Goal: Transaction & Acquisition: Purchase product/service

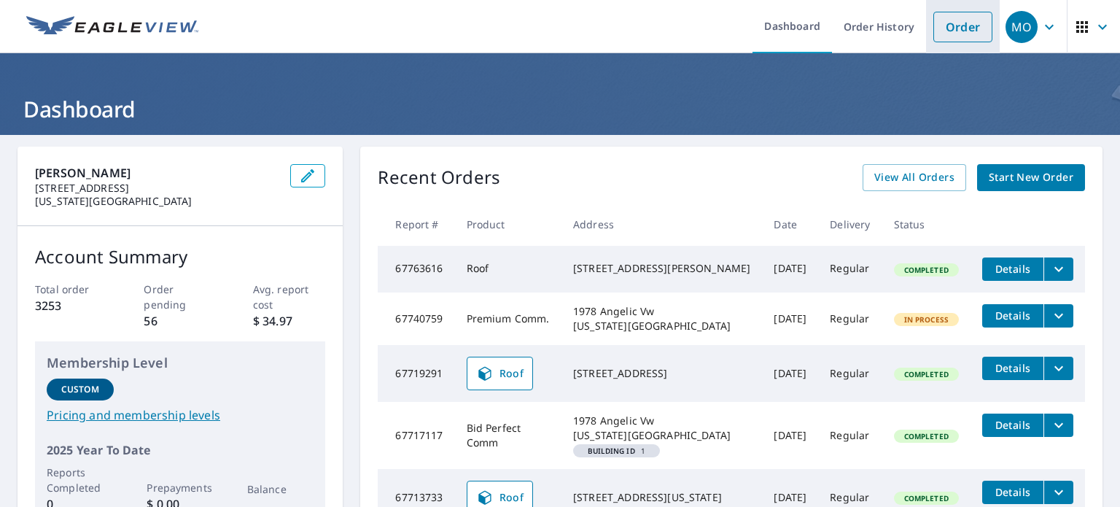
click at [967, 31] on link "Order" at bounding box center [962, 27] width 59 height 31
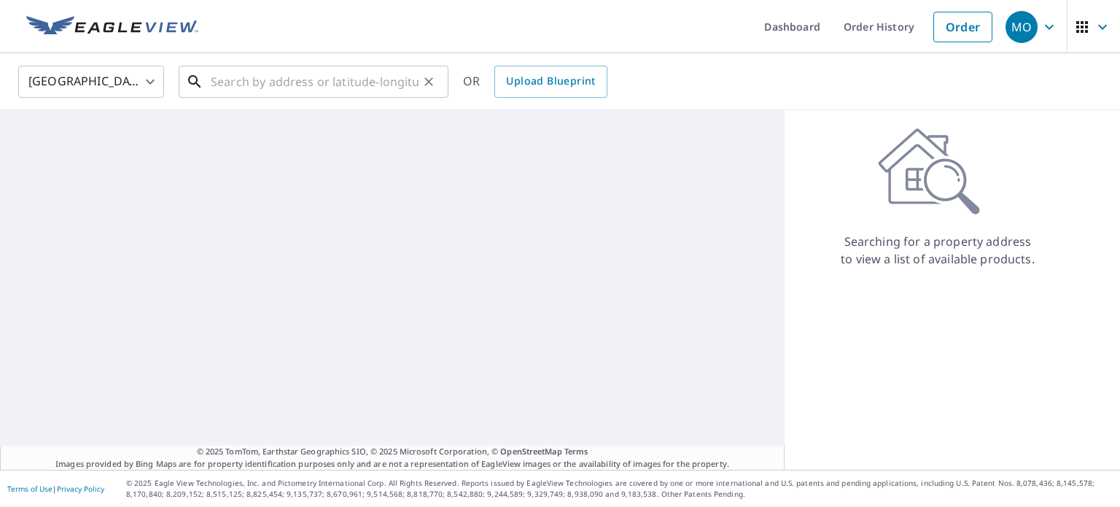
click at [348, 83] on input "text" at bounding box center [315, 81] width 208 height 41
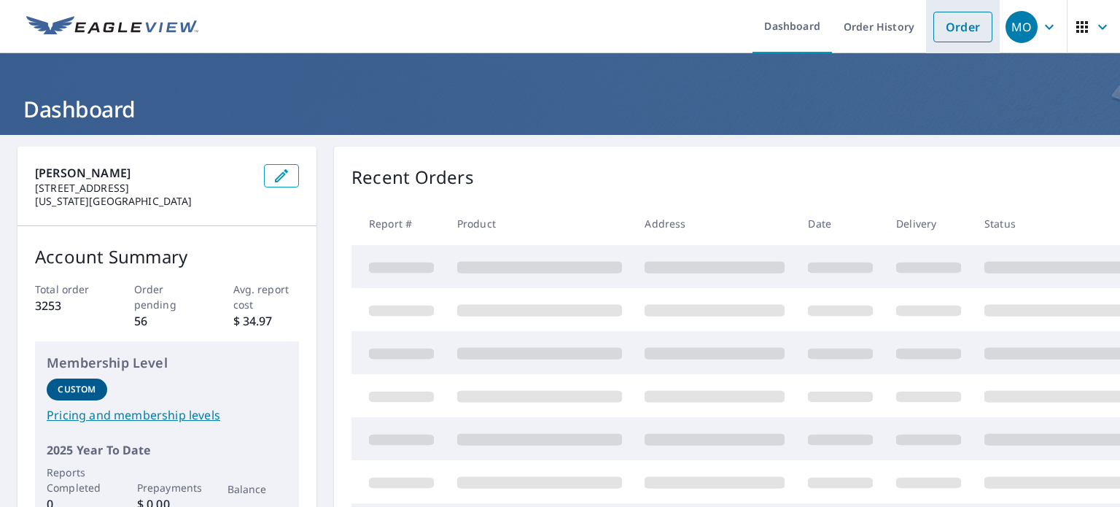
click at [968, 31] on link "Order" at bounding box center [962, 27] width 59 height 31
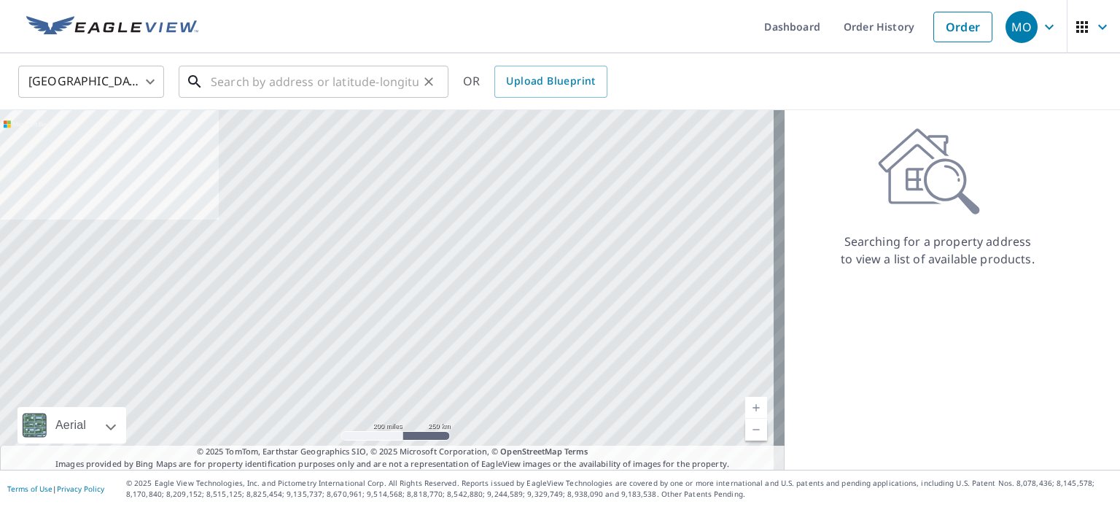
click at [408, 78] on input "text" at bounding box center [315, 81] width 208 height 41
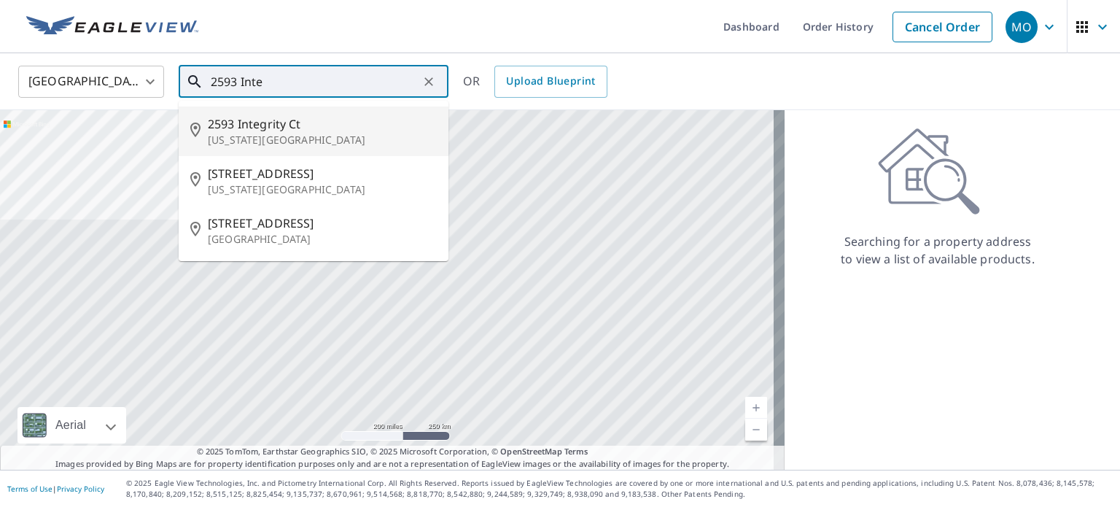
click at [338, 131] on span "2593 Integrity Ct" at bounding box center [322, 123] width 229 height 17
type input "[STREET_ADDRESS][US_STATE]"
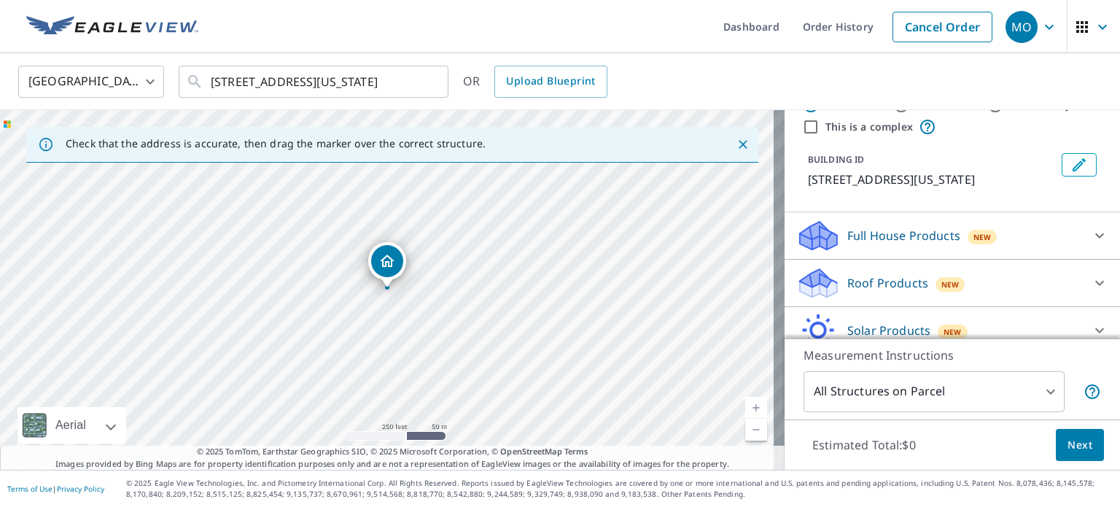
scroll to position [73, 0]
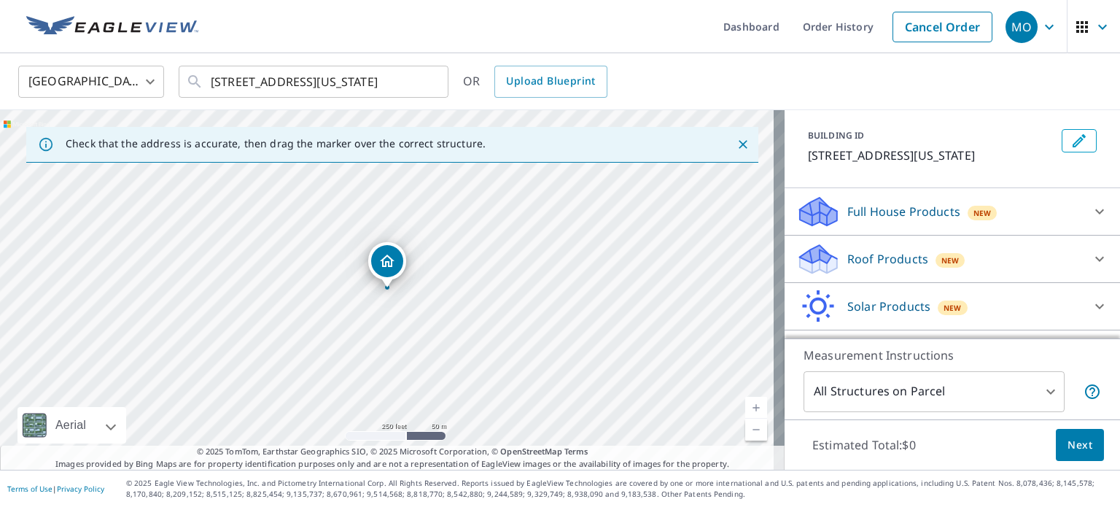
click at [915, 220] on p "Full House Products" at bounding box center [903, 211] width 113 height 17
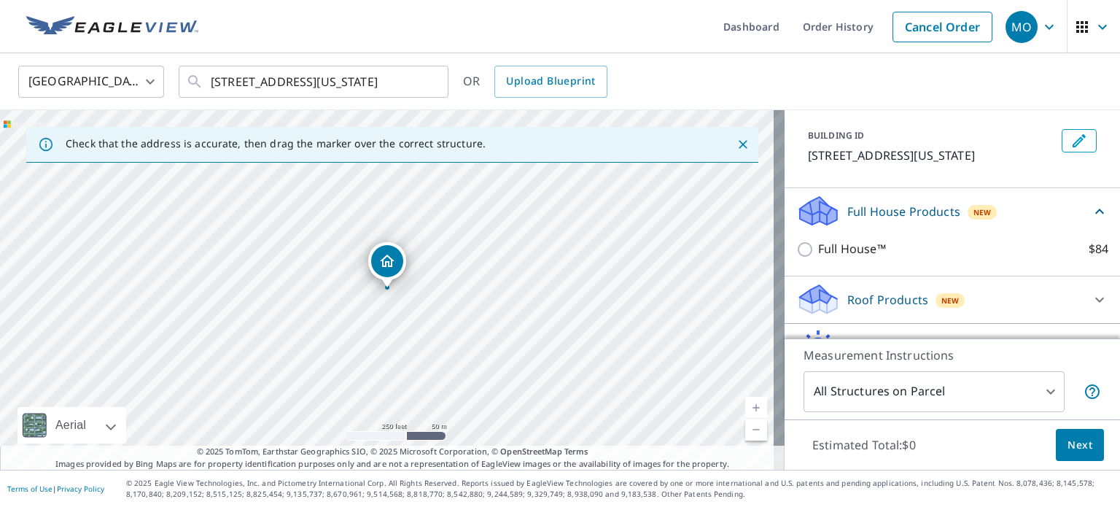
click at [875, 220] on p "Full House Products" at bounding box center [903, 211] width 113 height 17
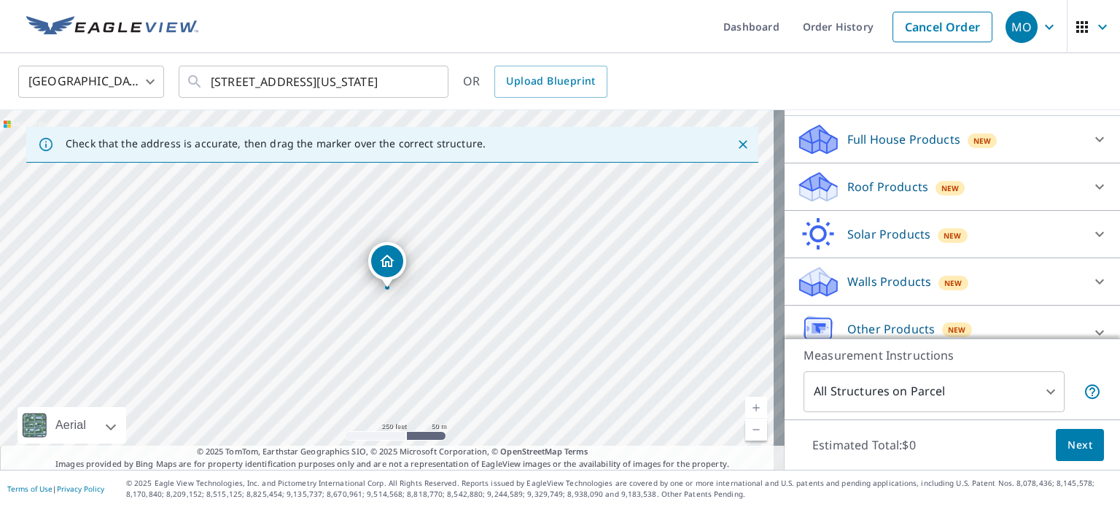
scroll to position [146, 0]
click at [885, 195] on p "Roof Products" at bounding box center [887, 185] width 81 height 17
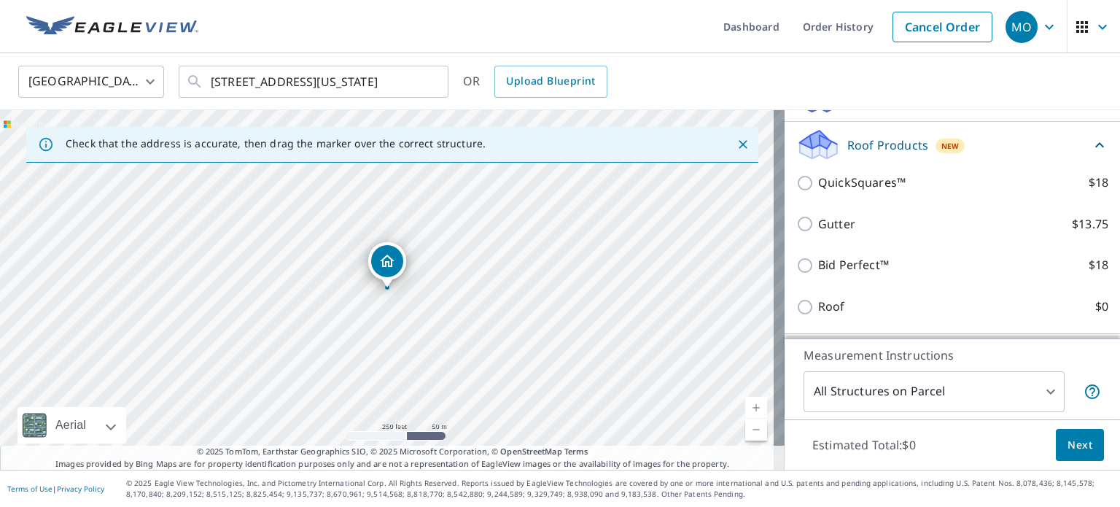
scroll to position [219, 0]
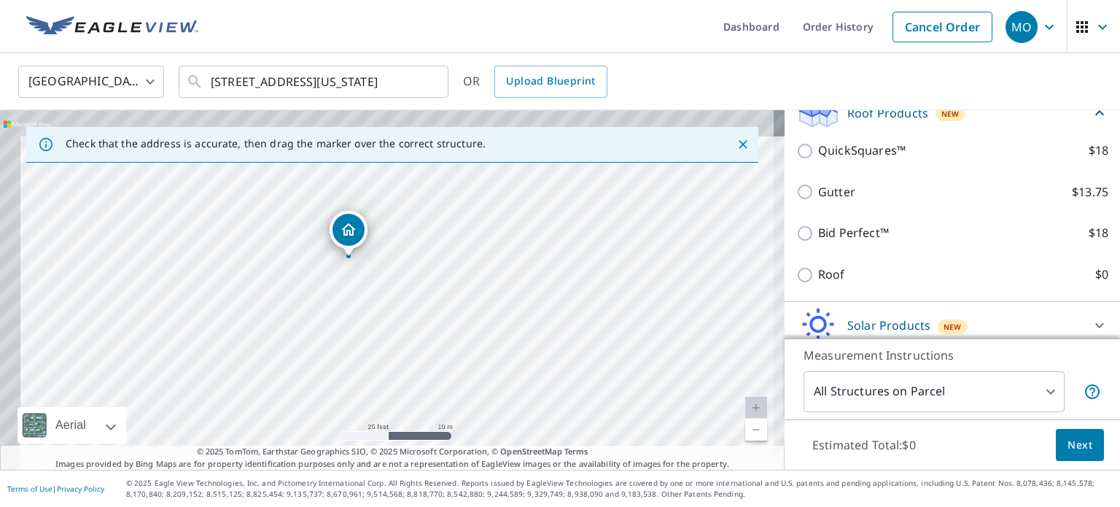
drag, startPoint x: 362, startPoint y: 227, endPoint x: 412, endPoint y: 345, distance: 128.3
click at [412, 345] on div "[STREET_ADDRESS][US_STATE]" at bounding box center [392, 289] width 784 height 359
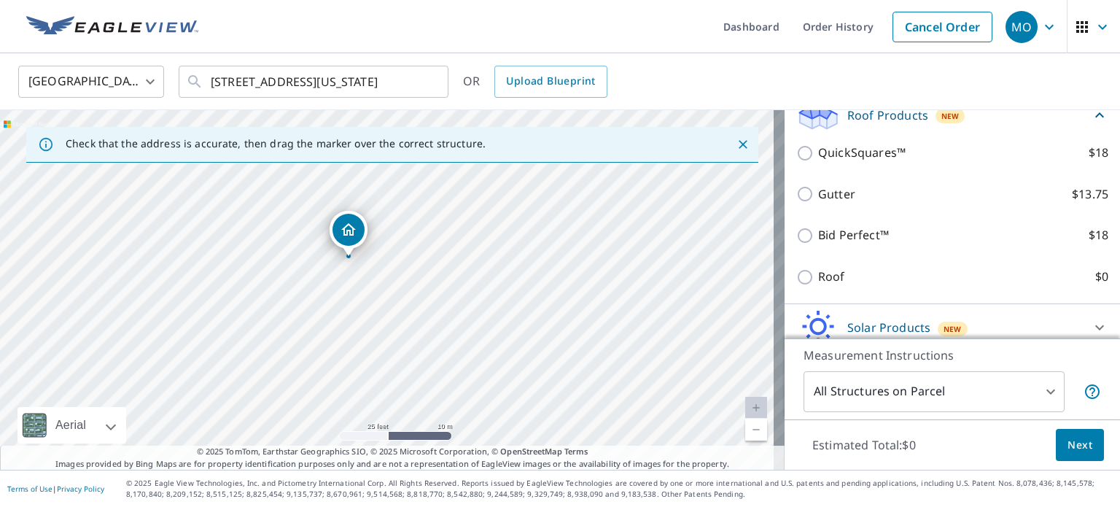
scroll to position [292, 0]
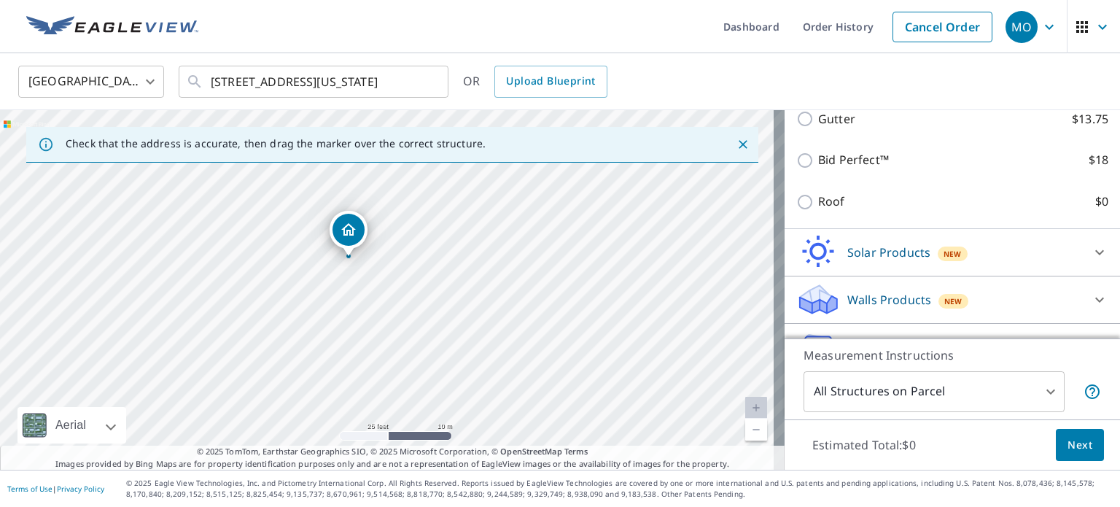
click at [981, 269] on div "Solar Products New" at bounding box center [939, 252] width 286 height 34
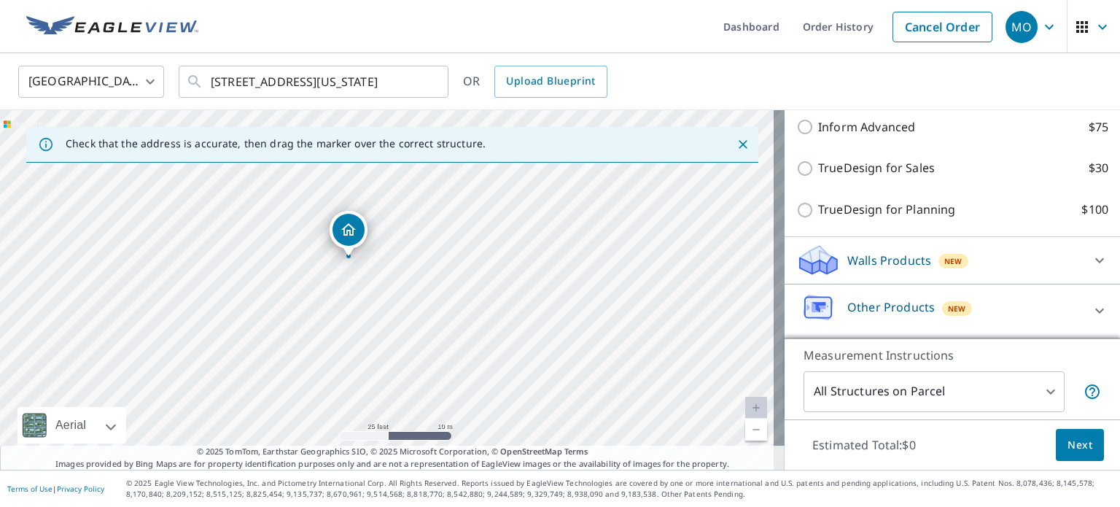
click at [986, 272] on div "Walls Products New" at bounding box center [939, 260] width 286 height 34
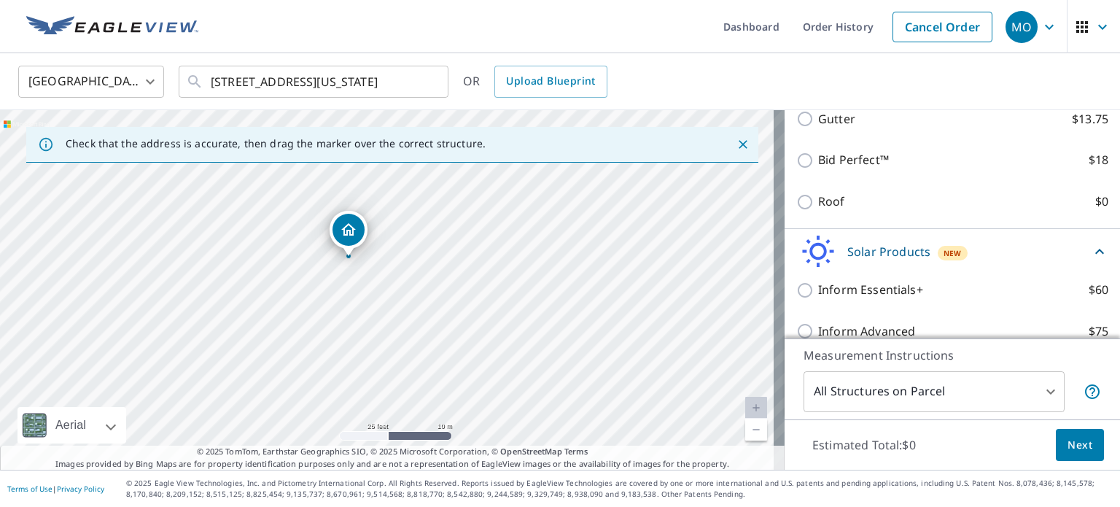
scroll to position [146, 0]
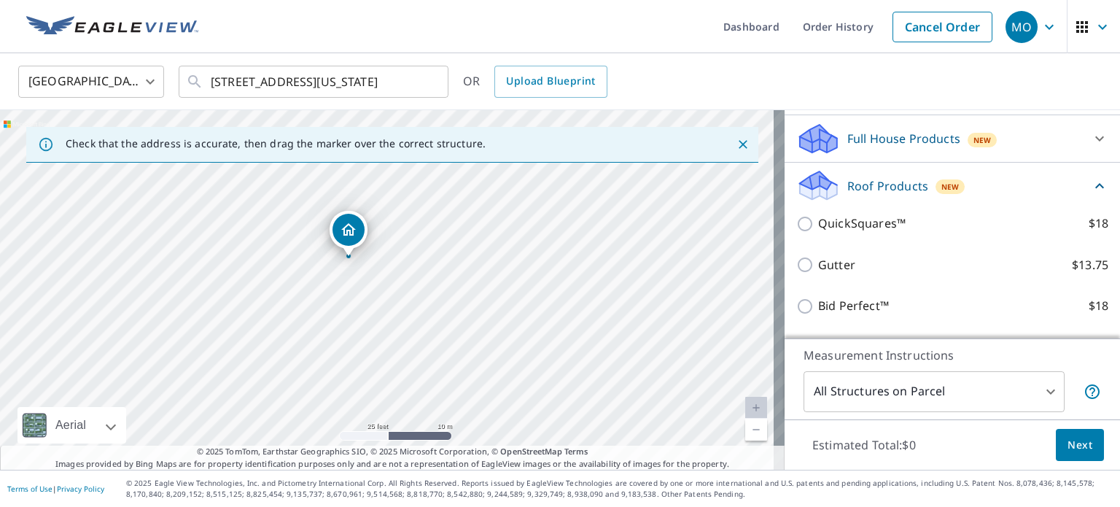
click at [912, 390] on body "MO [GEOGRAPHIC_DATA] Dashboard Order History Cancel Order MO [GEOGRAPHIC_DATA] …" at bounding box center [560, 253] width 1120 height 507
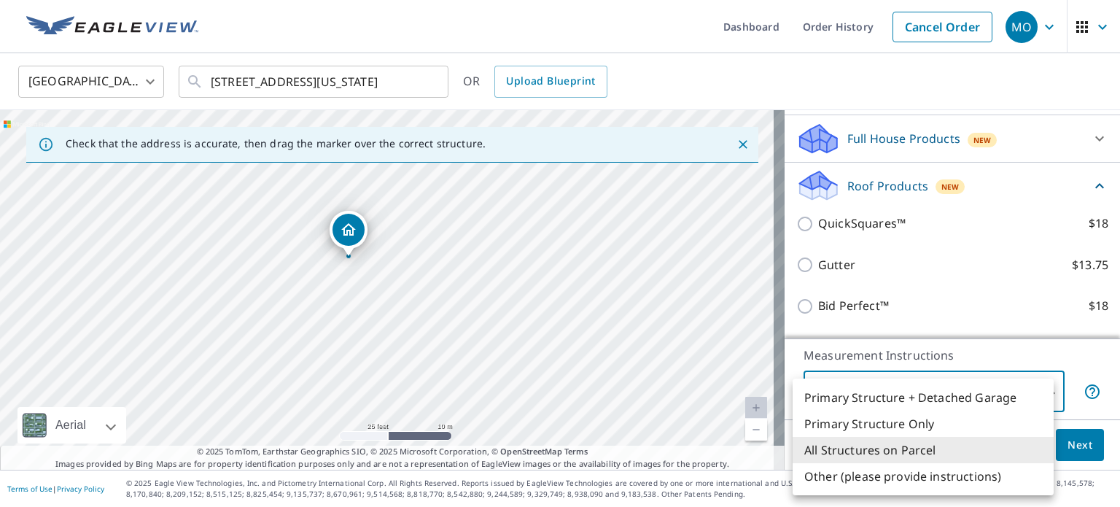
click at [933, 353] on div at bounding box center [560, 253] width 1120 height 507
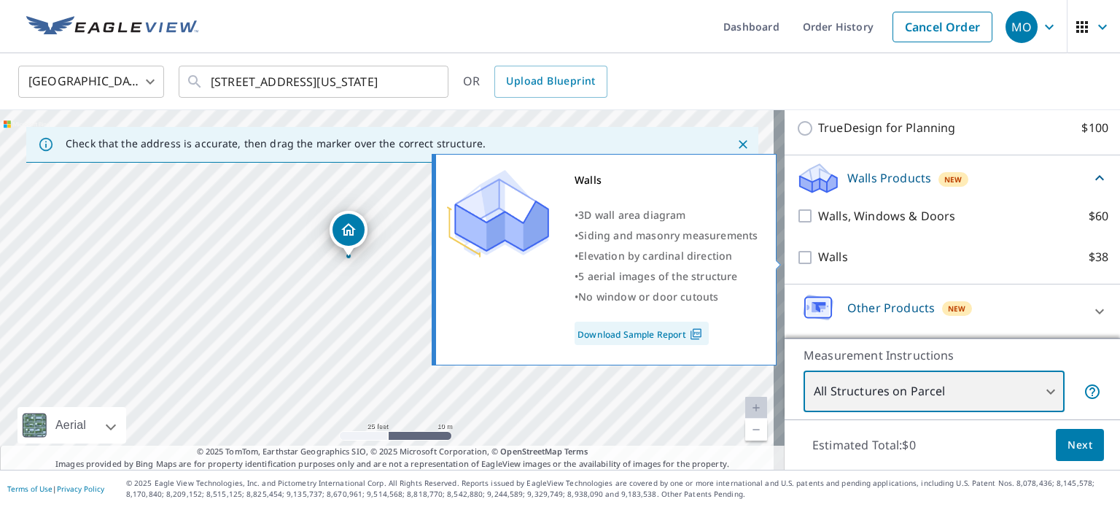
scroll to position [592, 0]
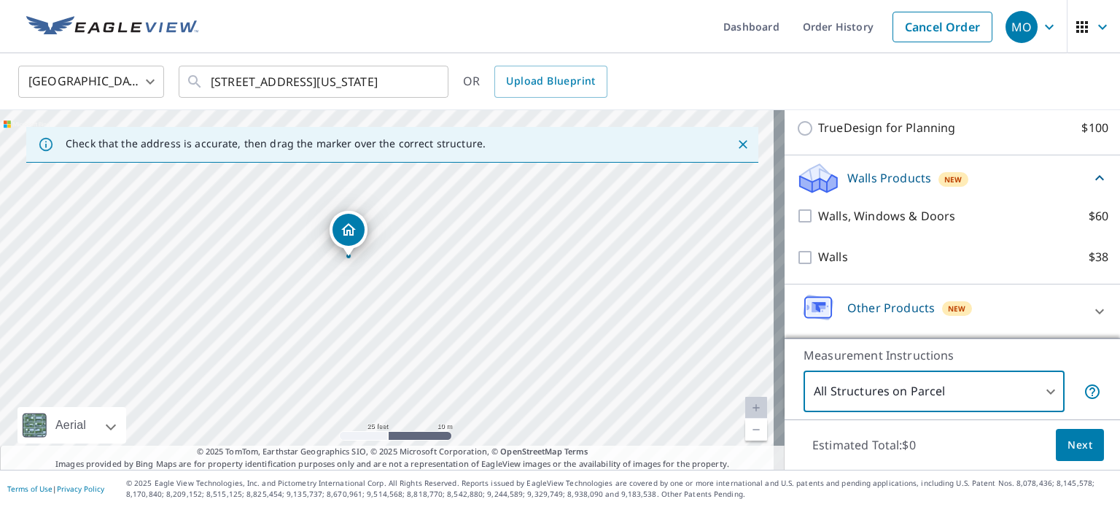
click at [880, 302] on p "Other Products" at bounding box center [890, 307] width 87 height 17
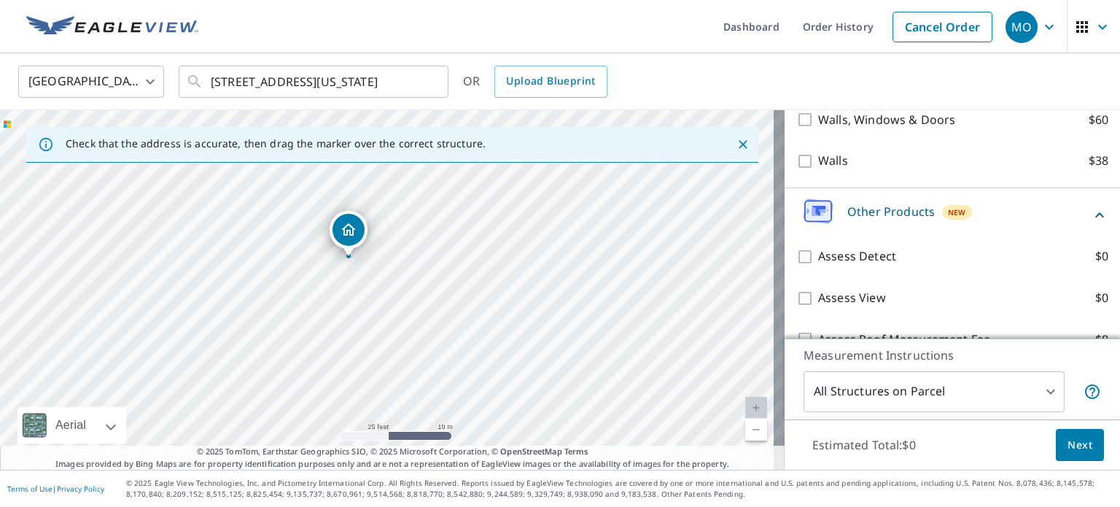
scroll to position [798, 0]
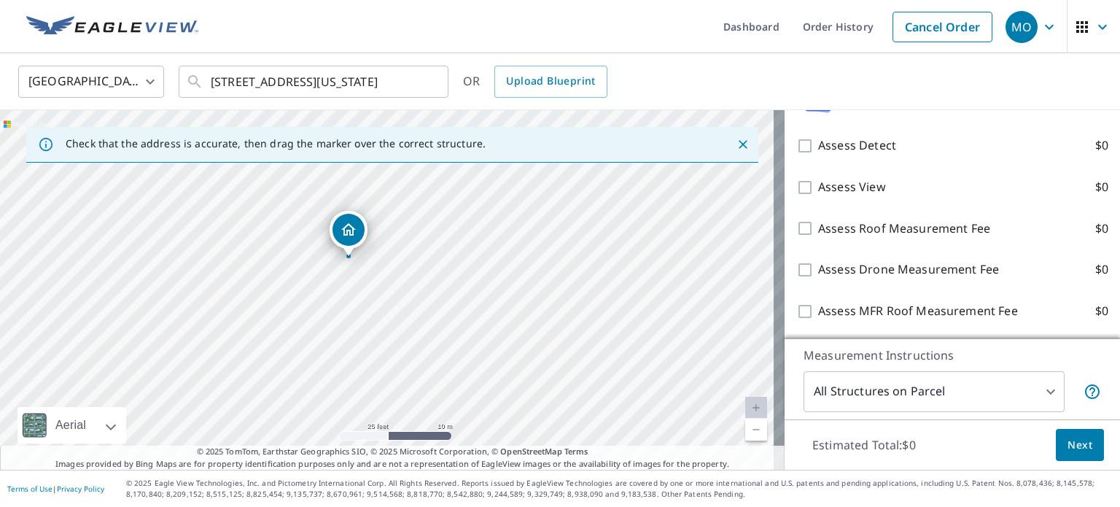
click at [942, 383] on body "MO [GEOGRAPHIC_DATA] Dashboard Order History Cancel Order MO [GEOGRAPHIC_DATA] …" at bounding box center [560, 253] width 1120 height 507
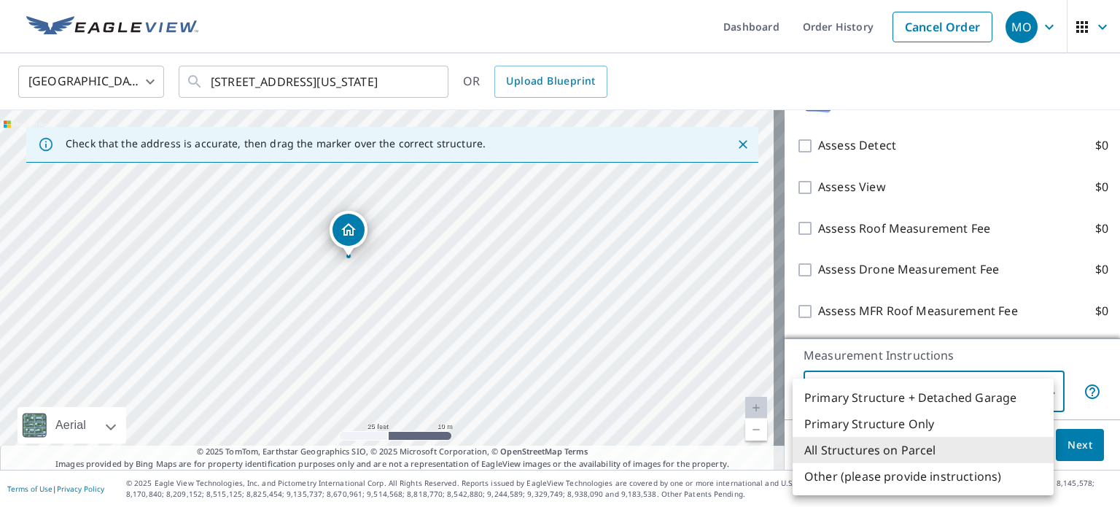
click at [956, 364] on div at bounding box center [560, 253] width 1120 height 507
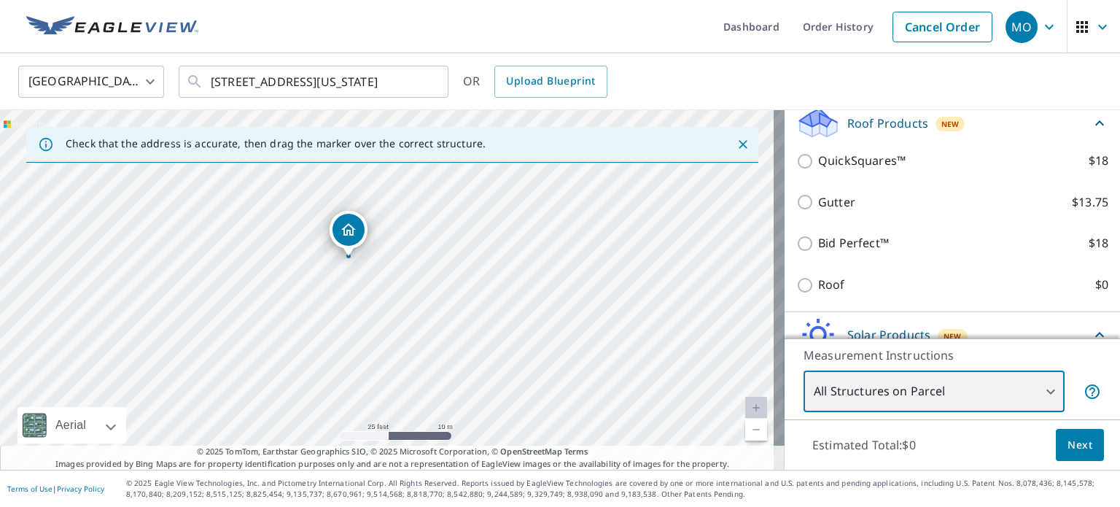
scroll to position [219, 0]
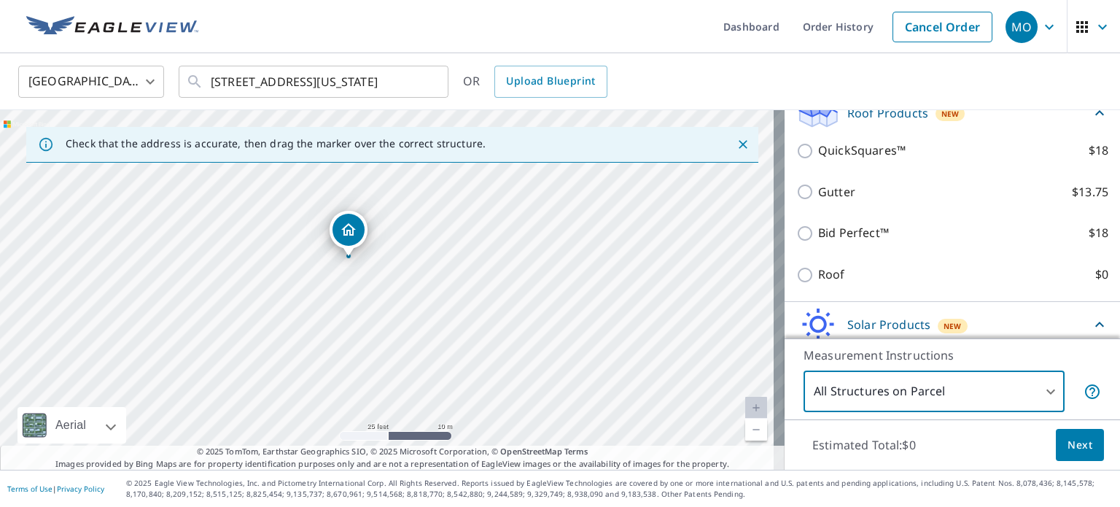
click at [897, 122] on p "Roof Products" at bounding box center [887, 112] width 81 height 17
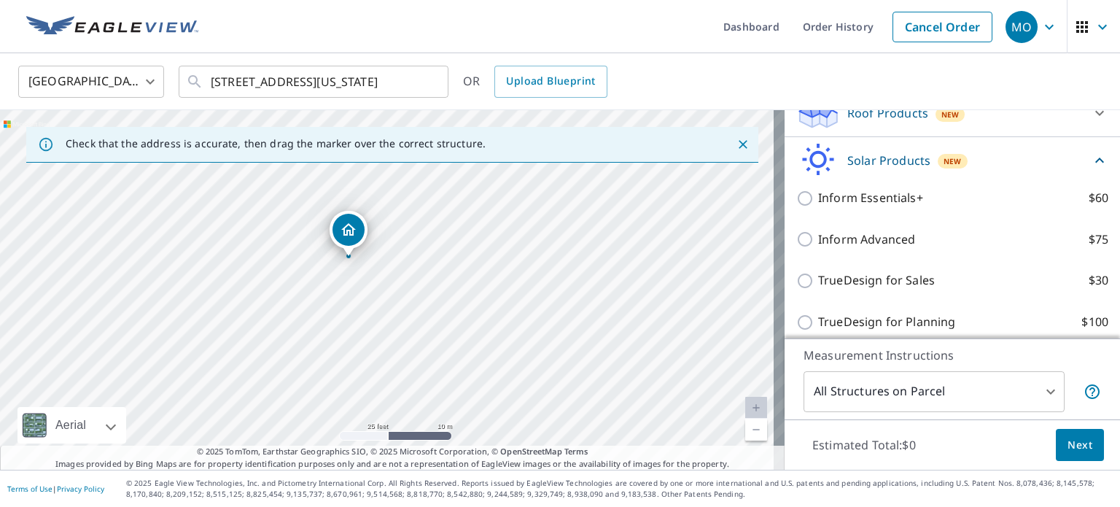
click at [897, 122] on p "Roof Products" at bounding box center [887, 112] width 81 height 17
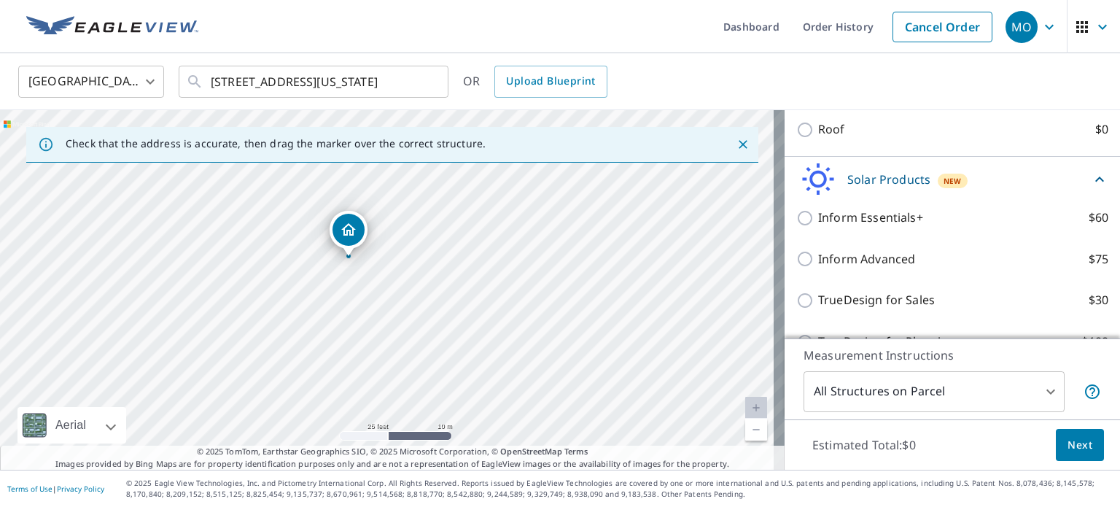
scroll to position [364, 0]
click at [829, 149] on div "Roof $0" at bounding box center [952, 129] width 312 height 42
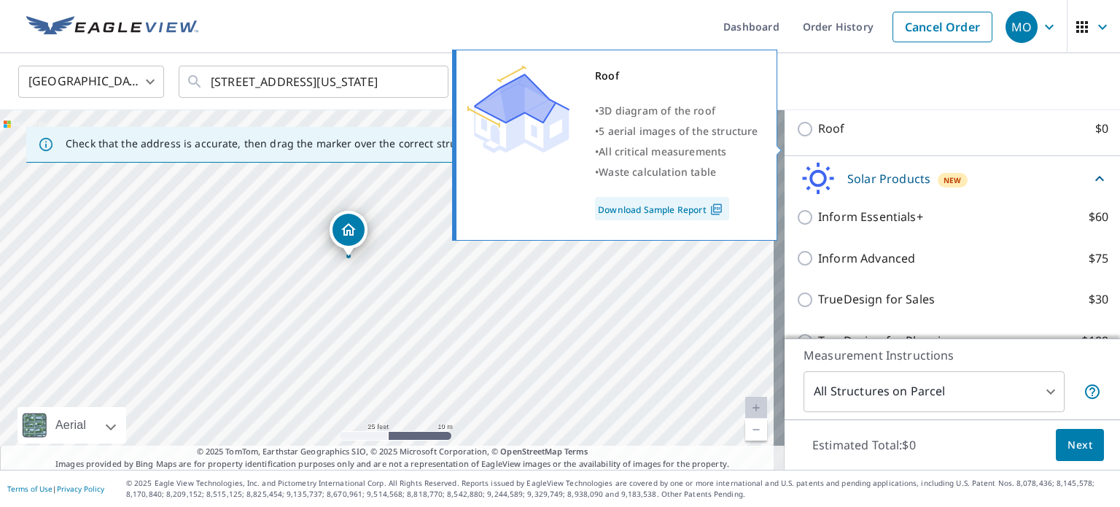
scroll to position [292, 0]
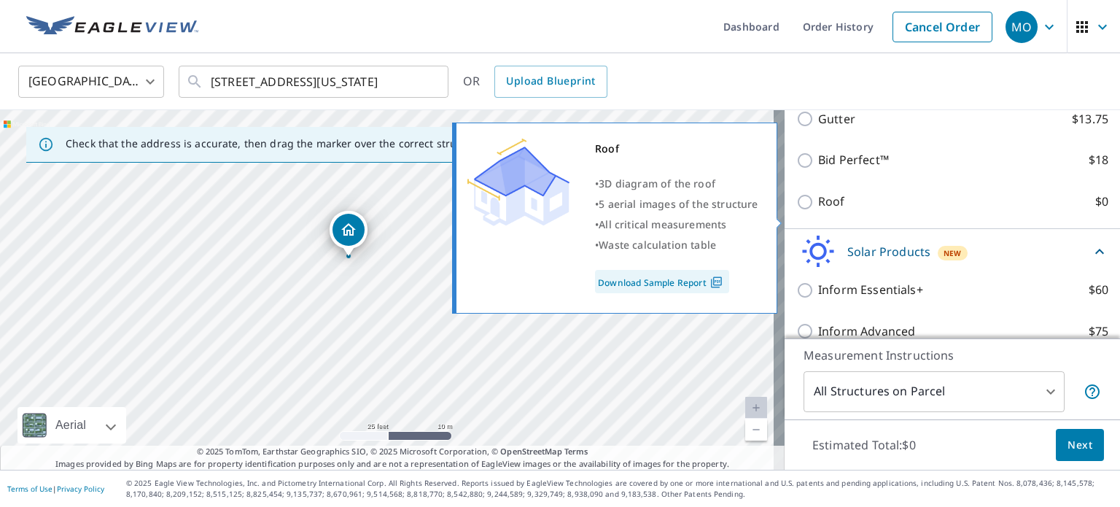
click at [818, 211] on p "Roof" at bounding box center [831, 201] width 27 height 18
click at [809, 211] on input "Roof $0" at bounding box center [807, 201] width 22 height 17
checkbox input "true"
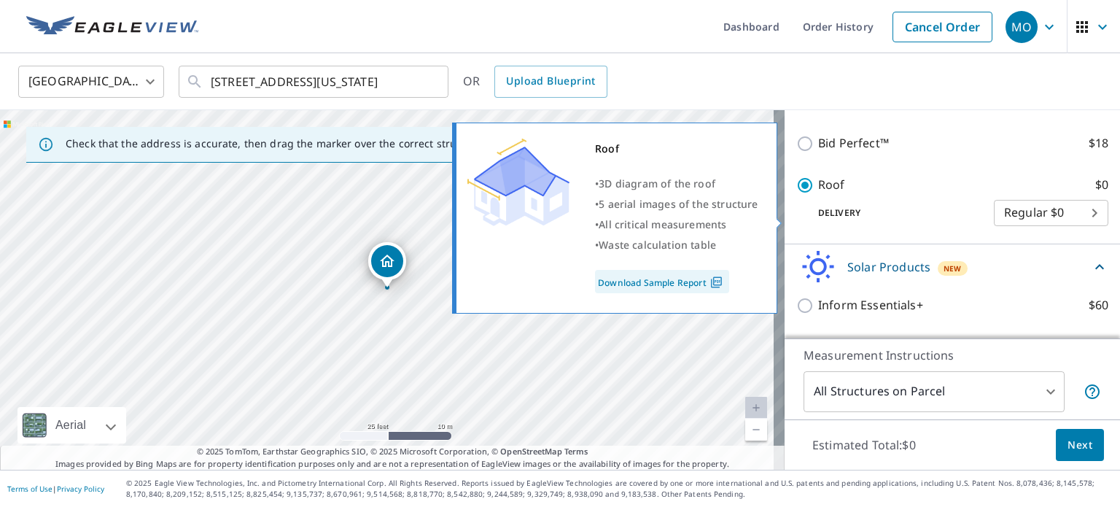
scroll to position [275, 0]
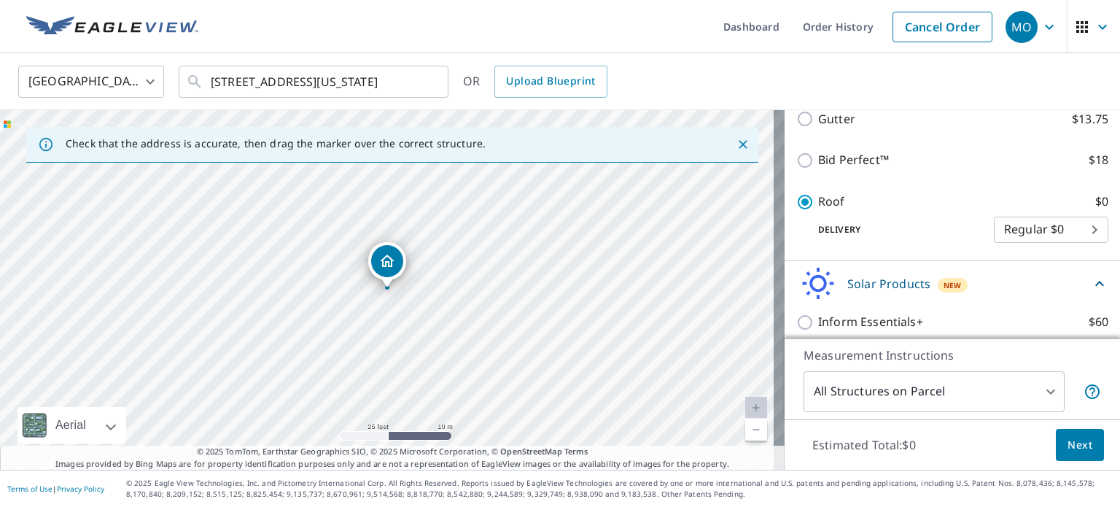
click at [1023, 245] on body "MO [GEOGRAPHIC_DATA] Dashboard Order History Cancel Order MO [GEOGRAPHIC_DATA] …" at bounding box center [560, 253] width 1120 height 507
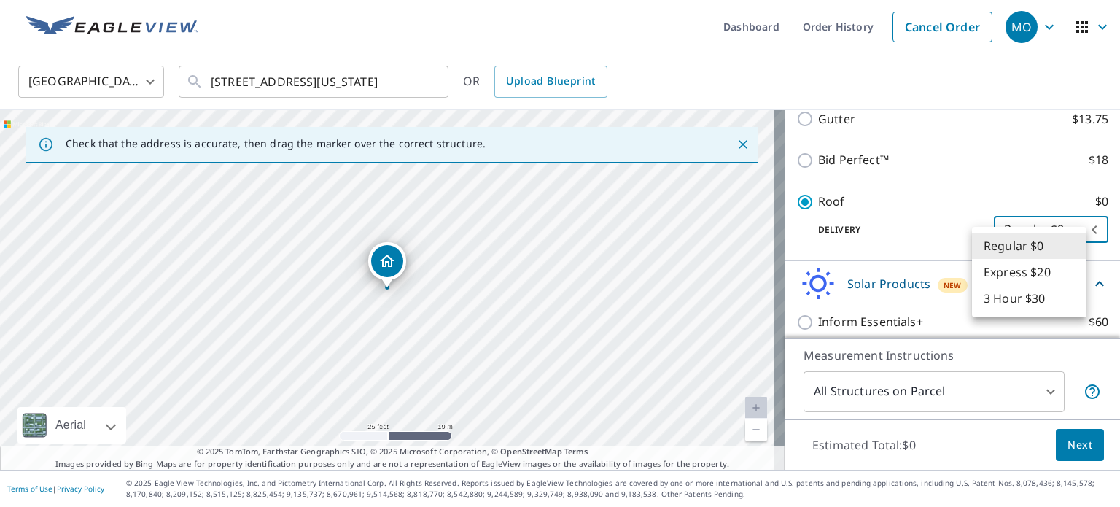
click at [924, 235] on div at bounding box center [560, 253] width 1120 height 507
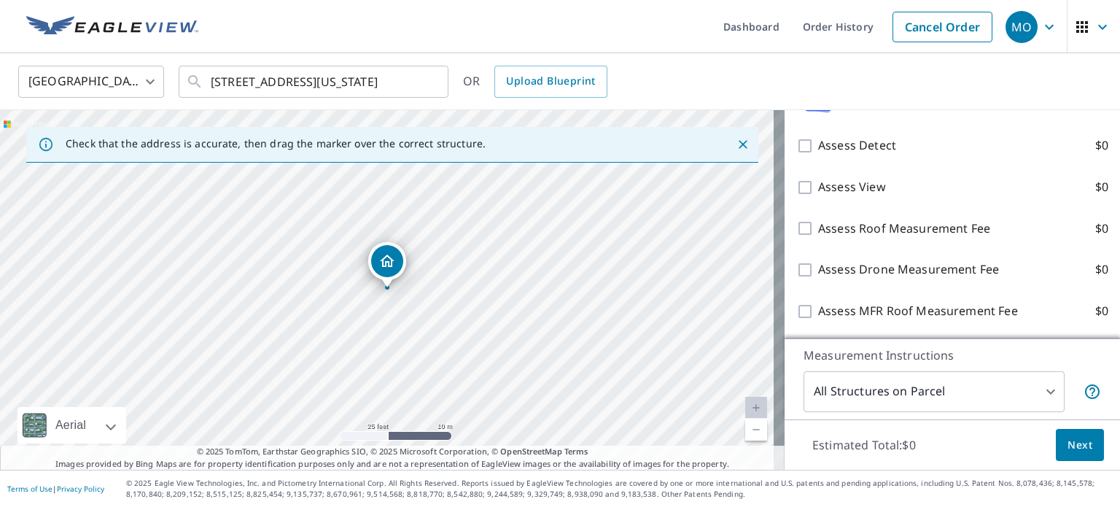
scroll to position [813, 0]
click at [917, 396] on body "MO [GEOGRAPHIC_DATA] Dashboard Order History Cancel Order MO [GEOGRAPHIC_DATA] …" at bounding box center [560, 253] width 1120 height 507
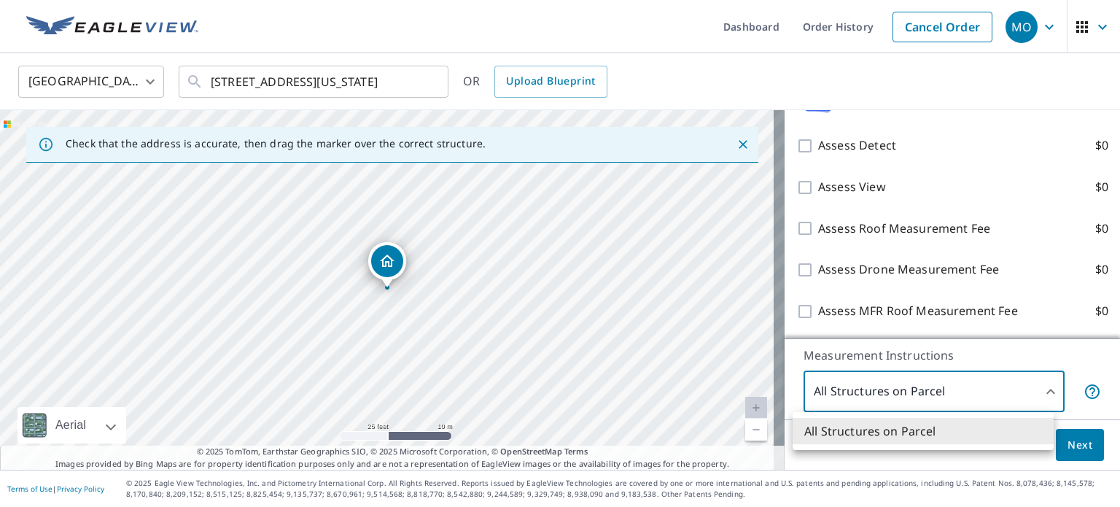
click at [917, 396] on div at bounding box center [560, 253] width 1120 height 507
click at [942, 405] on body "MO [GEOGRAPHIC_DATA] Dashboard Order History Cancel Order MO [GEOGRAPHIC_DATA] …" at bounding box center [560, 253] width 1120 height 507
click at [906, 203] on div at bounding box center [560, 253] width 1120 height 507
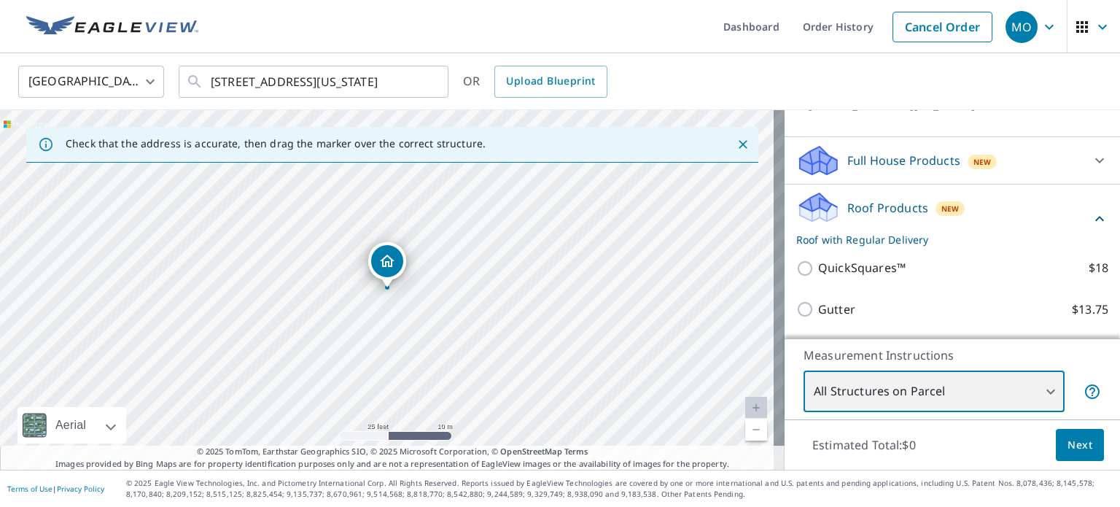
scroll to position [0, 0]
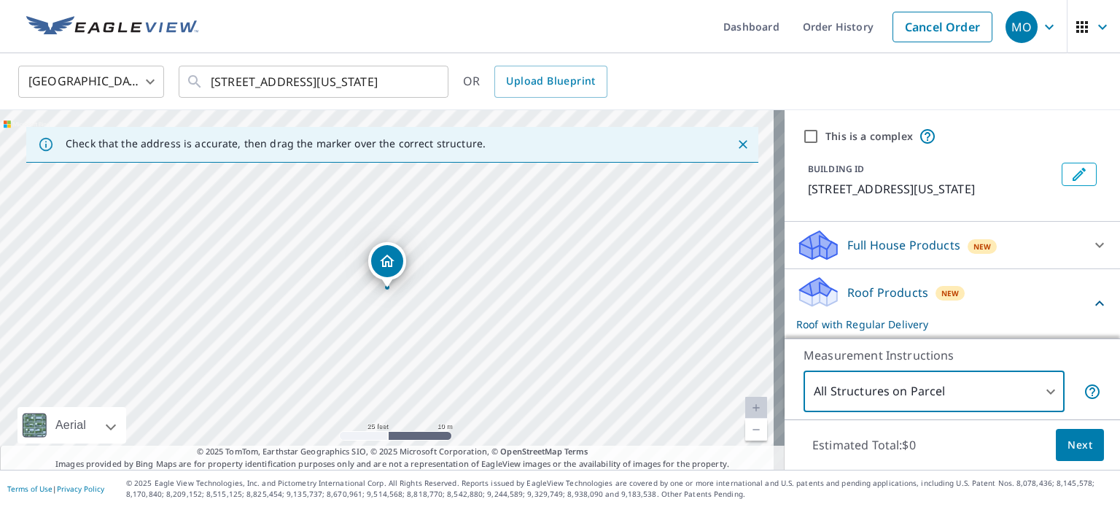
click at [1053, 393] on div "All Structures on Parcel 3 ​" at bounding box center [951, 391] width 297 height 41
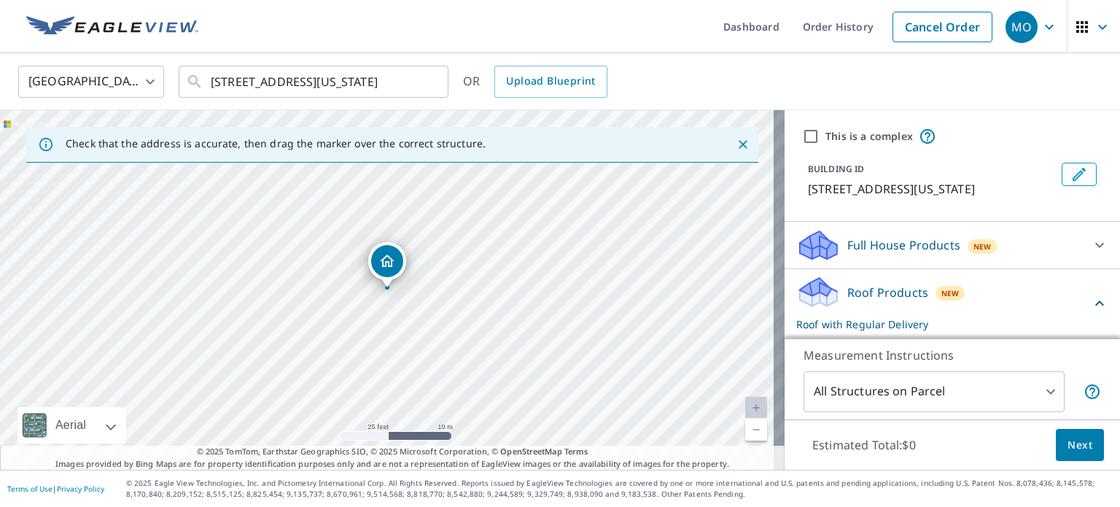
click at [1042, 390] on body "MO [GEOGRAPHIC_DATA] Dashboard Order History Cancel Order MO [GEOGRAPHIC_DATA] …" at bounding box center [560, 253] width 1120 height 507
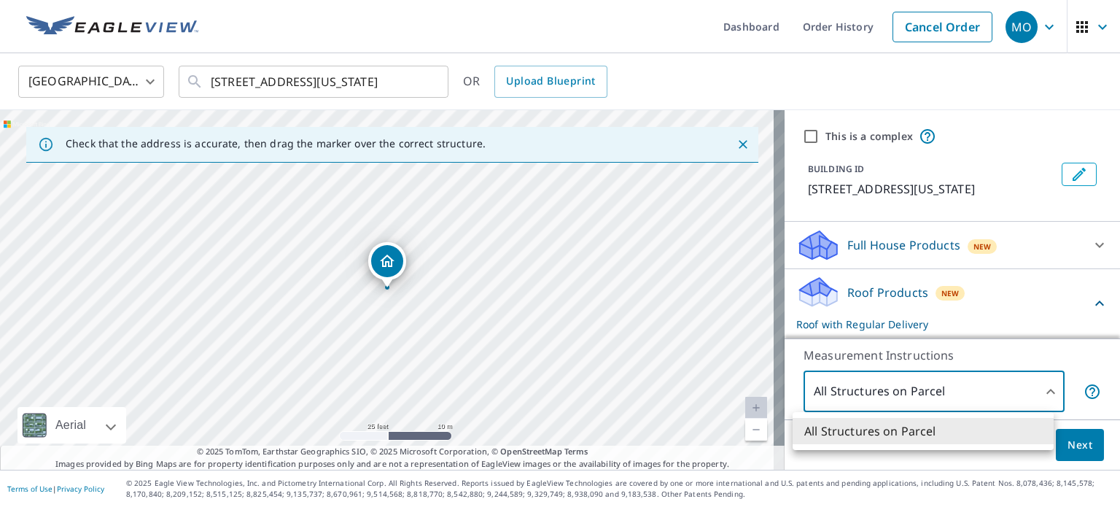
click at [1042, 390] on div at bounding box center [560, 253] width 1120 height 507
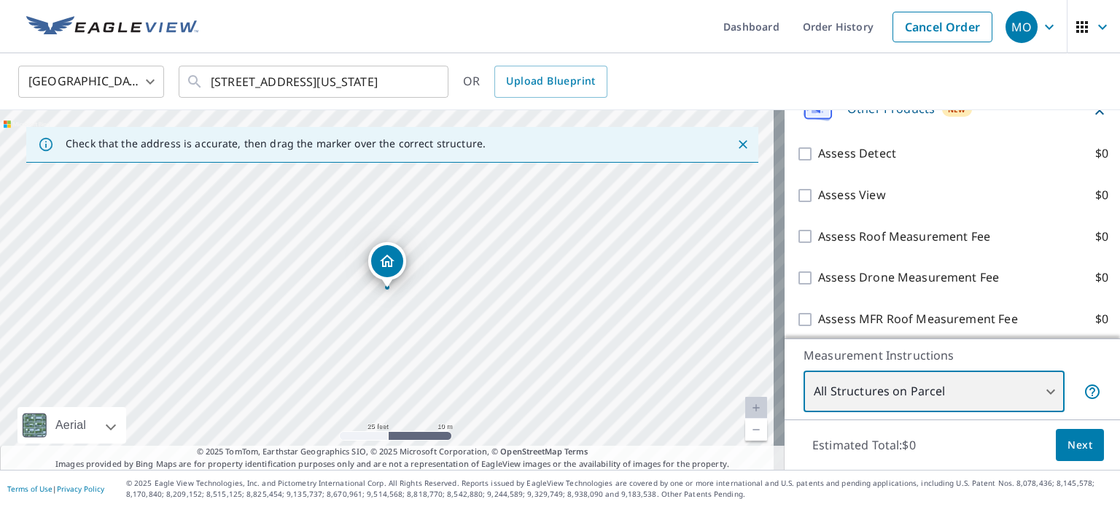
scroll to position [813, 0]
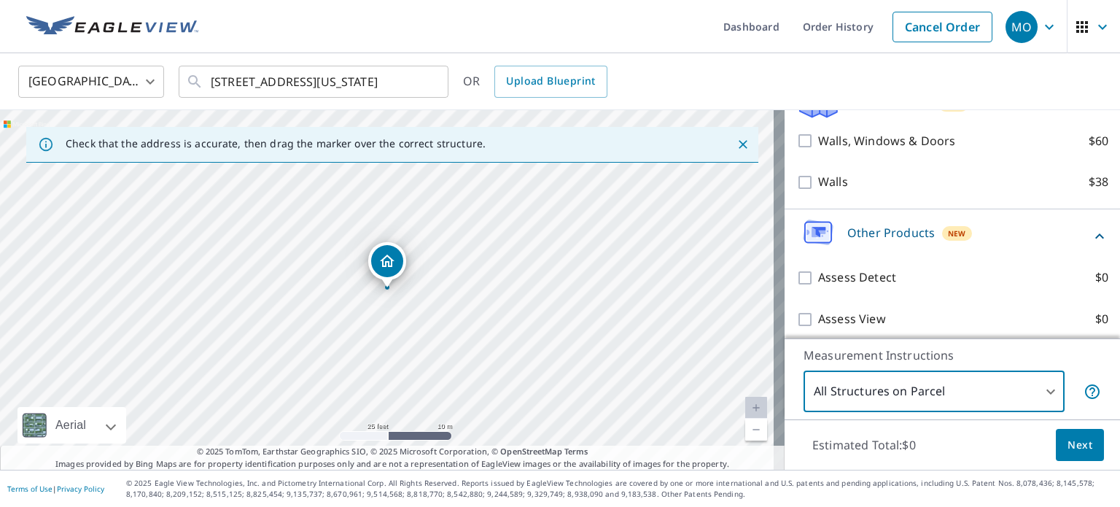
click at [997, 246] on div "Other Products New" at bounding box center [943, 236] width 294 height 42
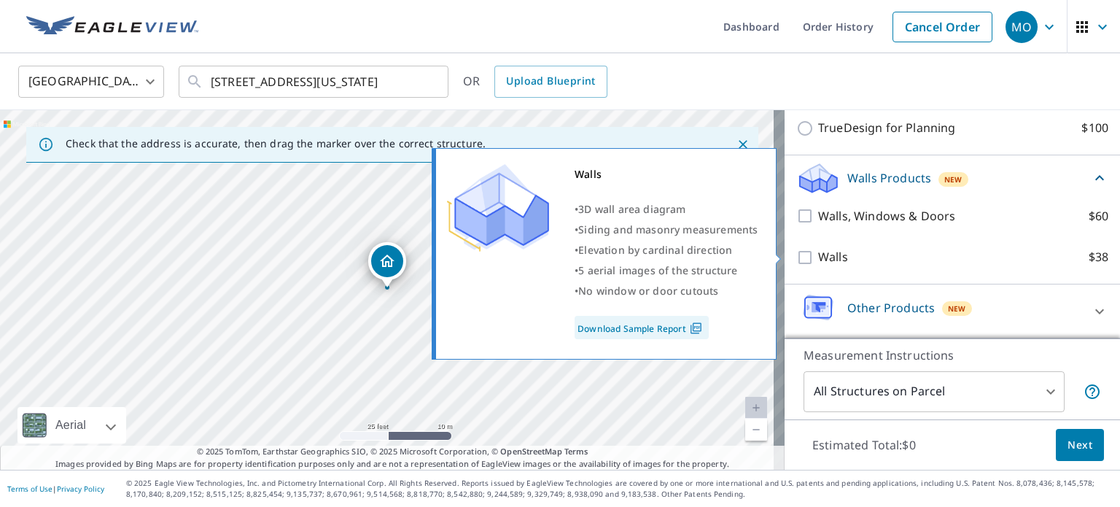
scroll to position [607, 0]
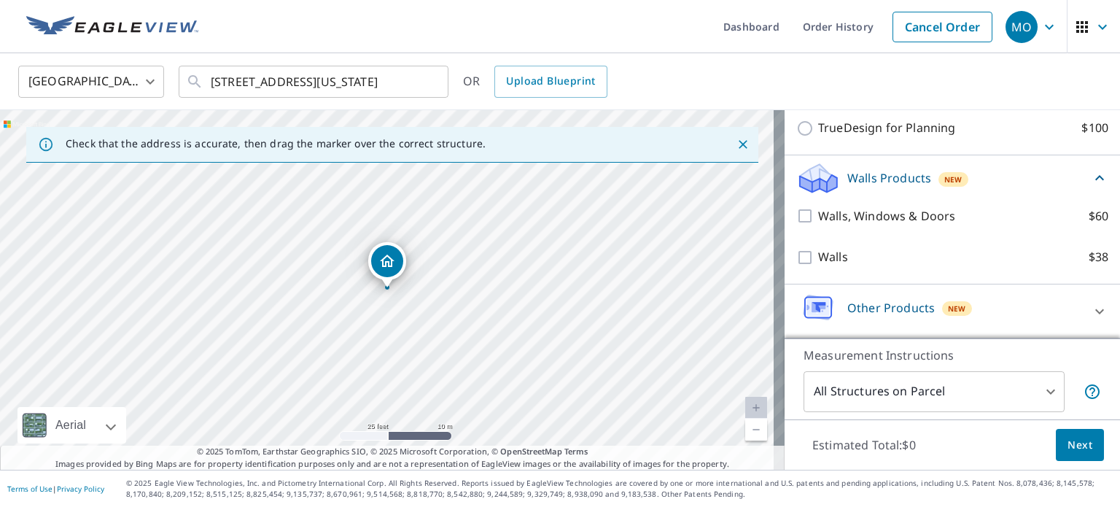
click at [1042, 174] on div "Walls Products New" at bounding box center [943, 178] width 294 height 34
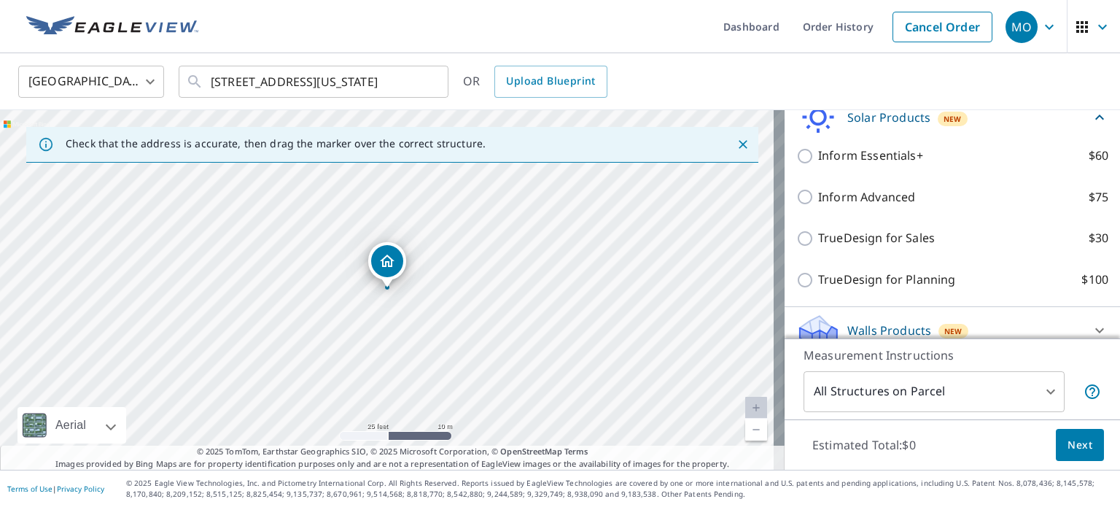
scroll to position [526, 0]
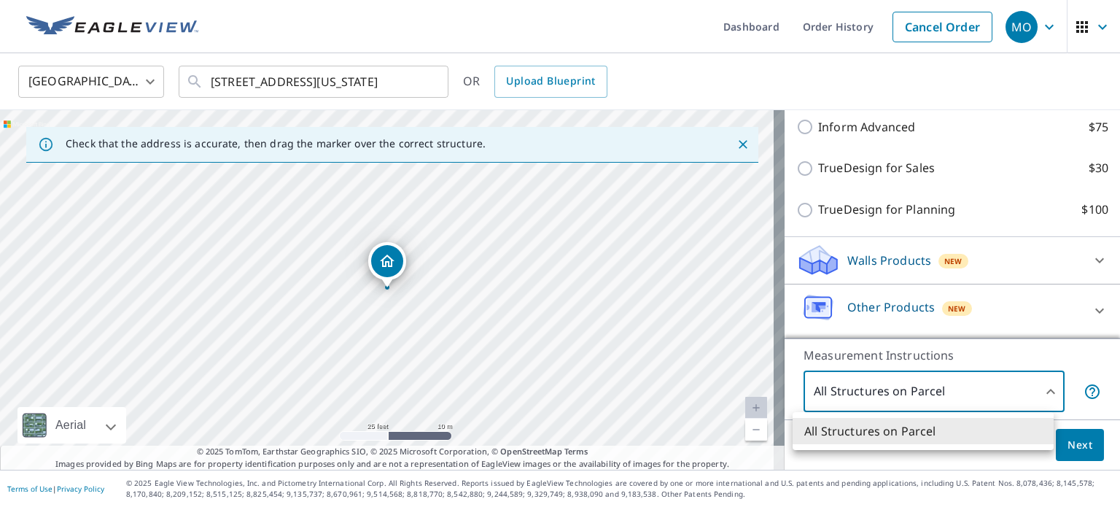
click at [964, 406] on body "MO [GEOGRAPHIC_DATA] Dashboard Order History Cancel Order MO [GEOGRAPHIC_DATA] …" at bounding box center [560, 253] width 1120 height 507
click at [963, 393] on div at bounding box center [560, 253] width 1120 height 507
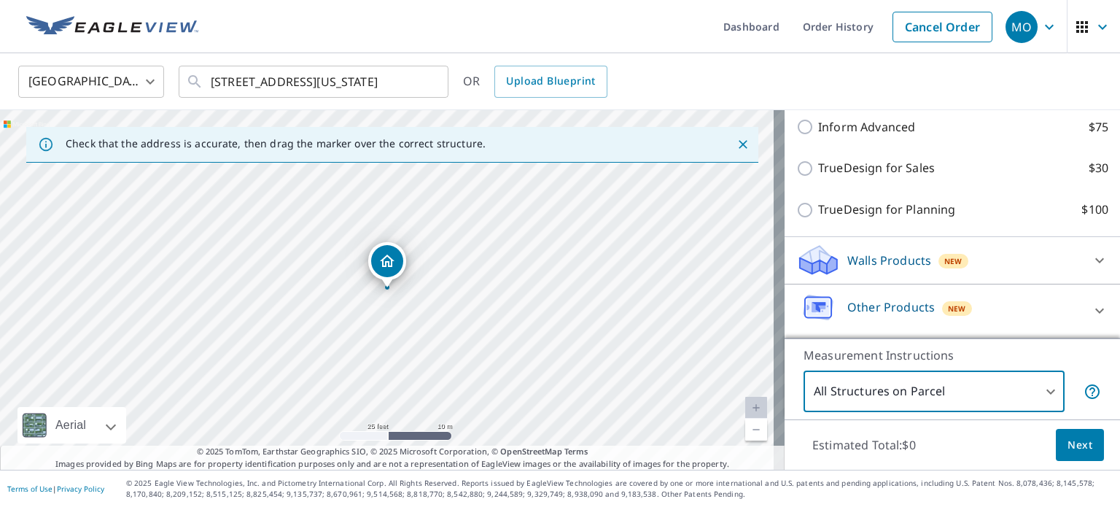
click at [1067, 438] on span "Next" at bounding box center [1079, 445] width 25 height 18
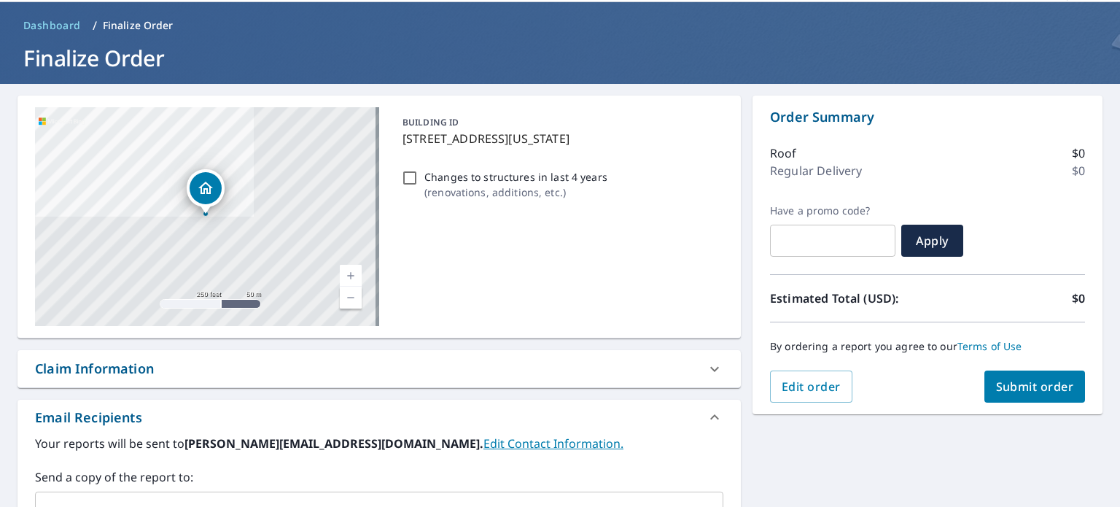
scroll to position [73, 0]
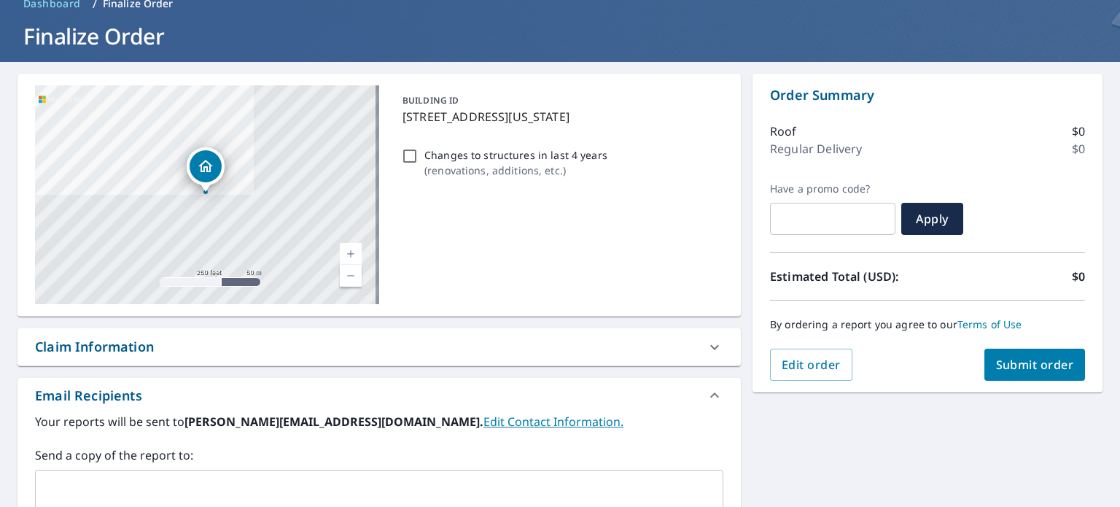
click at [1024, 356] on span "Submit order" at bounding box center [1035, 364] width 78 height 16
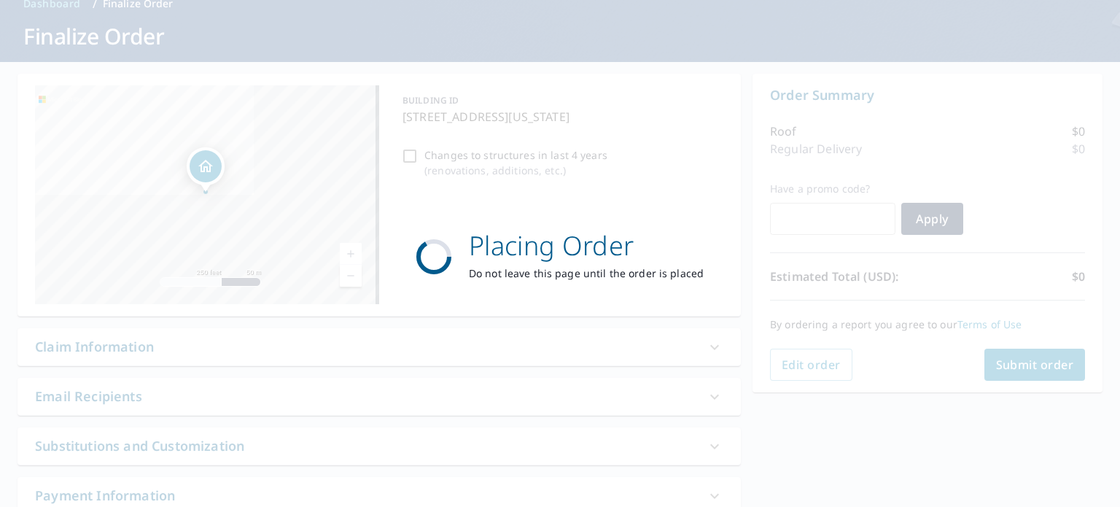
checkbox input "true"
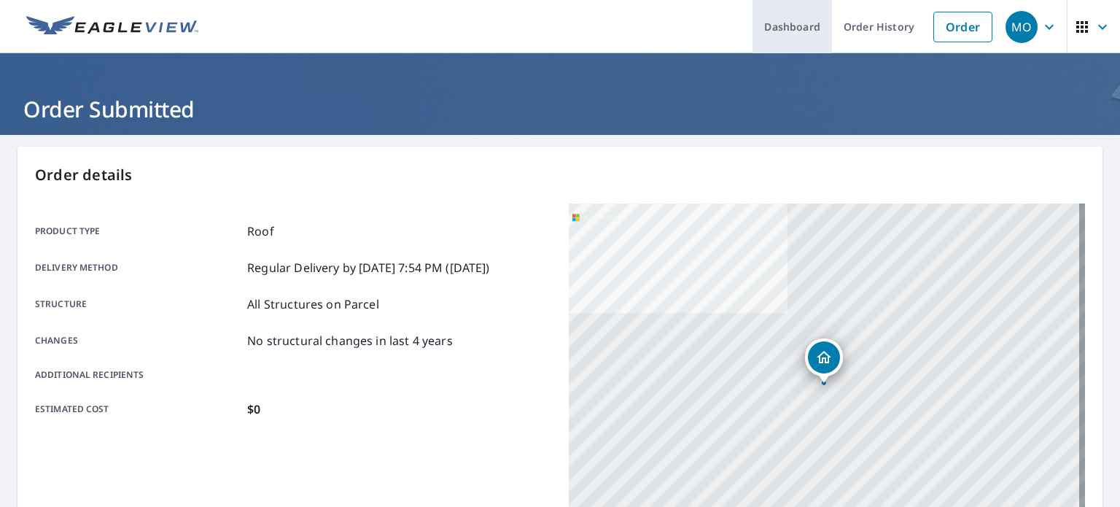
click at [794, 34] on link "Dashboard" at bounding box center [791, 26] width 79 height 53
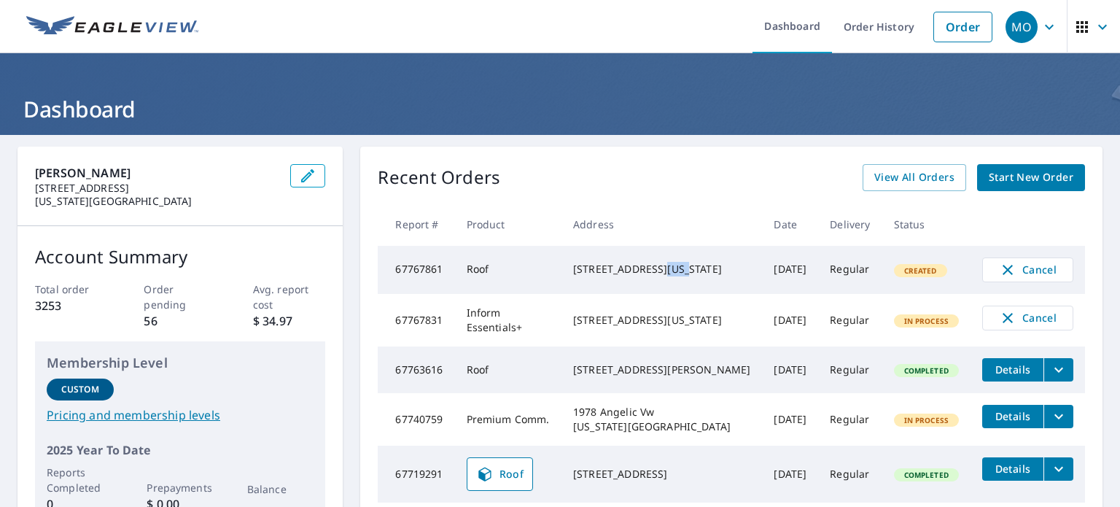
drag, startPoint x: 678, startPoint y: 270, endPoint x: 698, endPoint y: 270, distance: 20.4
click at [698, 270] on div "[STREET_ADDRESS][US_STATE]" at bounding box center [661, 269] width 177 height 15
click at [660, 154] on div "Recent Orders View All Orders Start New Order Report # Product Address Date Del…" at bounding box center [731, 344] width 742 height 395
click at [1018, 181] on span "Start New Order" at bounding box center [1030, 177] width 85 height 18
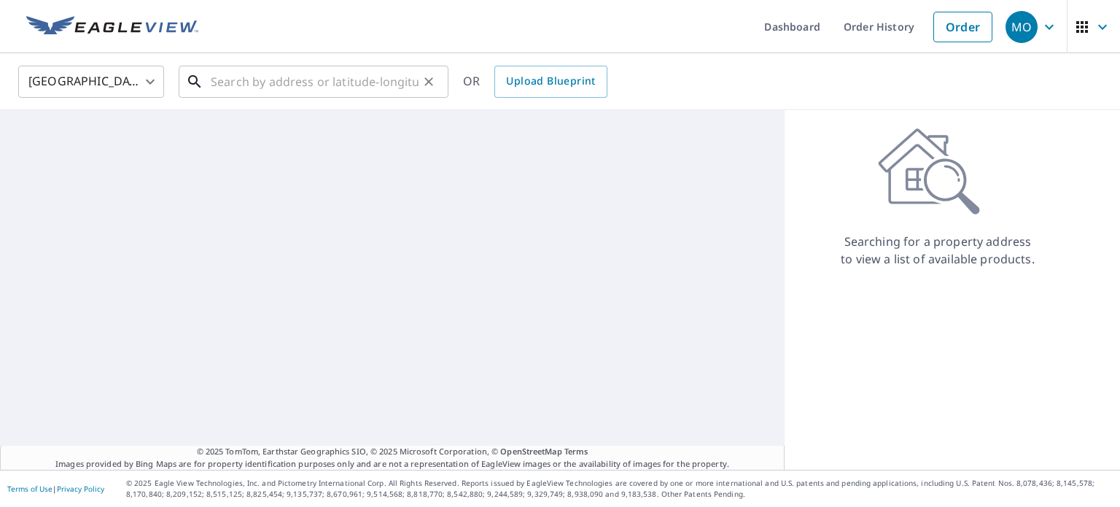
click at [305, 78] on input "text" at bounding box center [315, 81] width 208 height 41
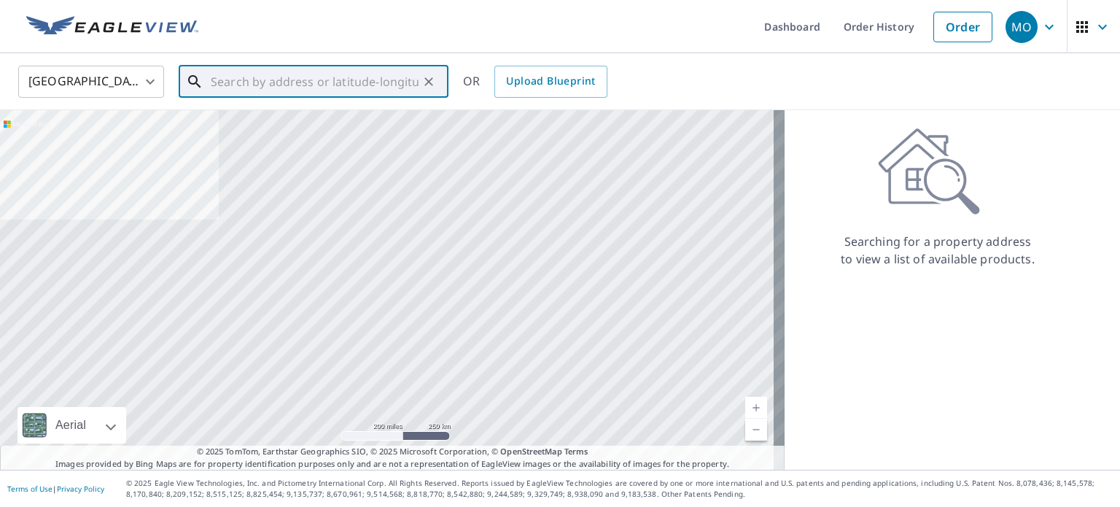
click at [332, 86] on input "text" at bounding box center [315, 81] width 208 height 41
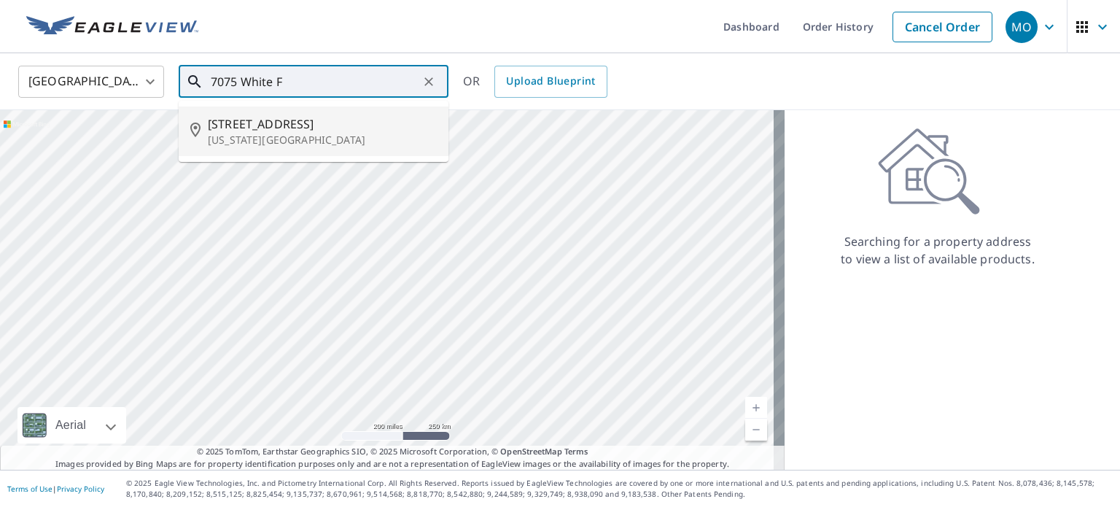
click at [335, 147] on li "[STREET_ADDRESS][US_STATE]" at bounding box center [314, 131] width 270 height 50
type input "[STREET_ADDRESS][US_STATE]"
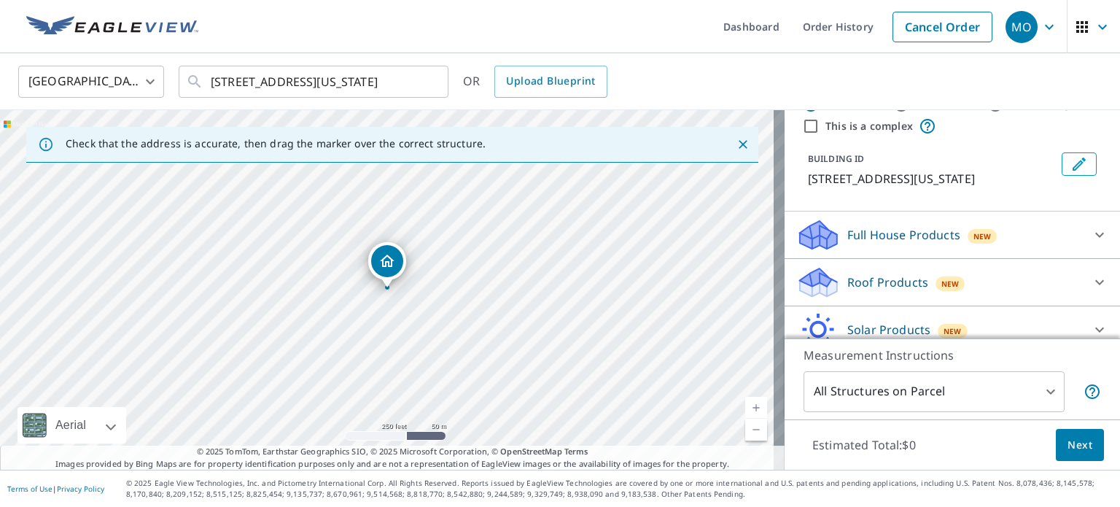
scroll to position [73, 0]
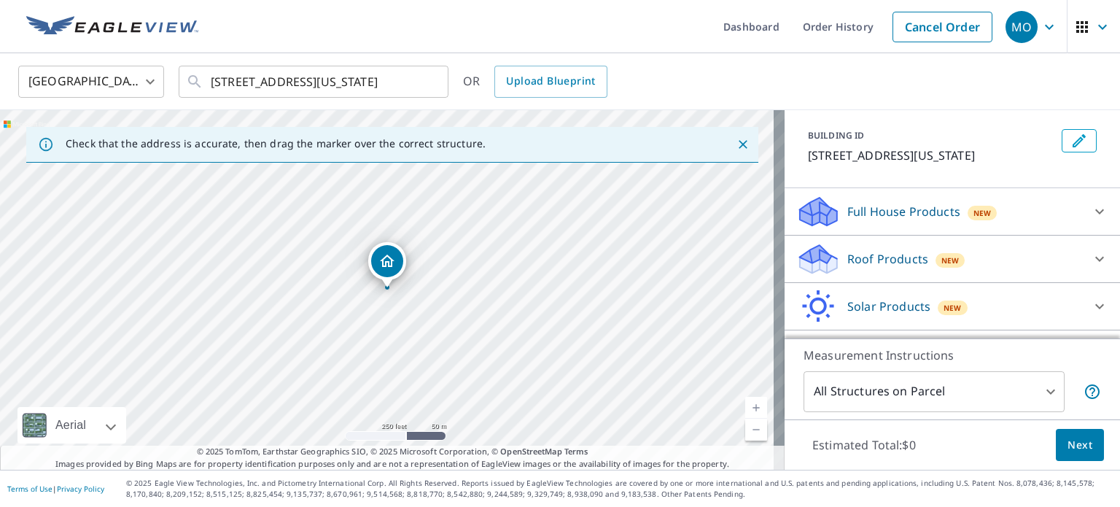
click at [1090, 220] on icon at bounding box center [1098, 211] width 17 height 17
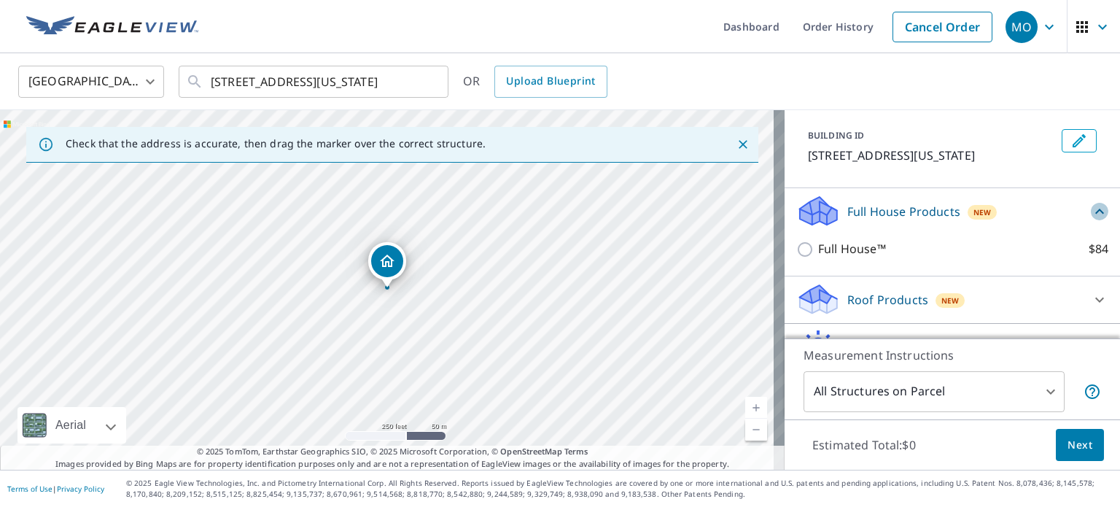
click at [1090, 220] on icon at bounding box center [1098, 211] width 17 height 17
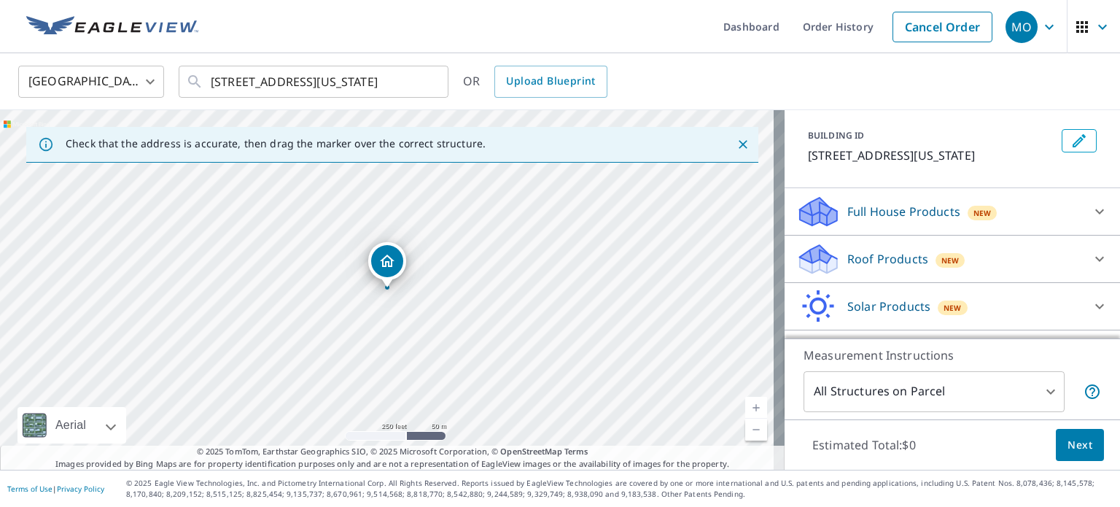
click at [1020, 262] on div "Roof Products New" at bounding box center [939, 259] width 286 height 34
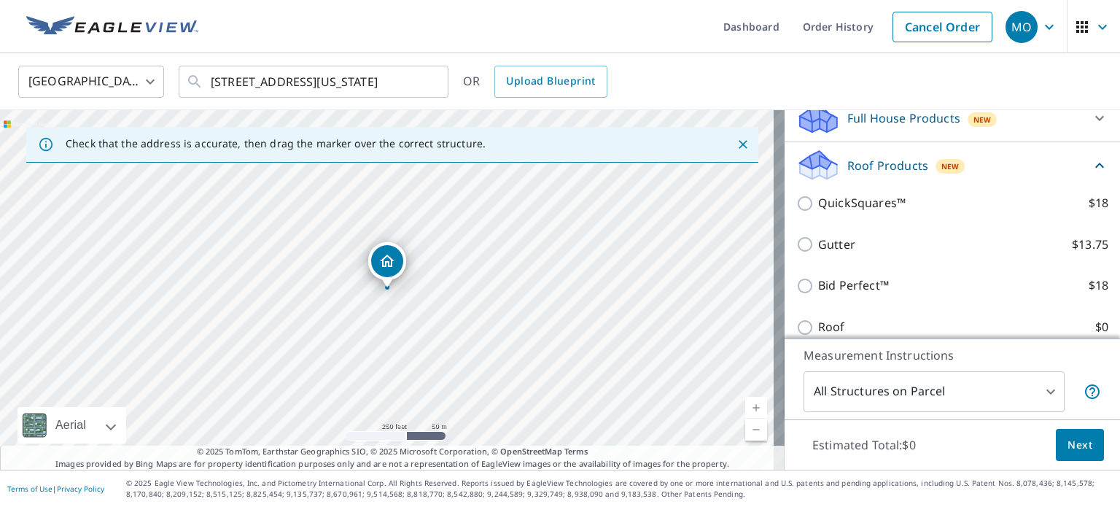
scroll to position [219, 0]
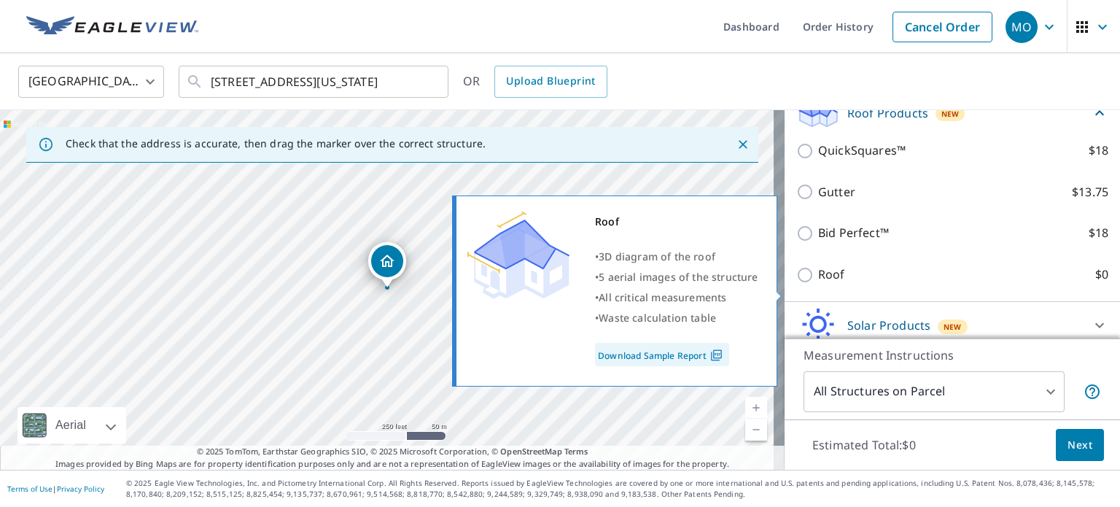
click at [818, 284] on p "Roof" at bounding box center [831, 274] width 27 height 18
click at [812, 284] on input "Roof $0" at bounding box center [807, 274] width 22 height 17
checkbox input "true"
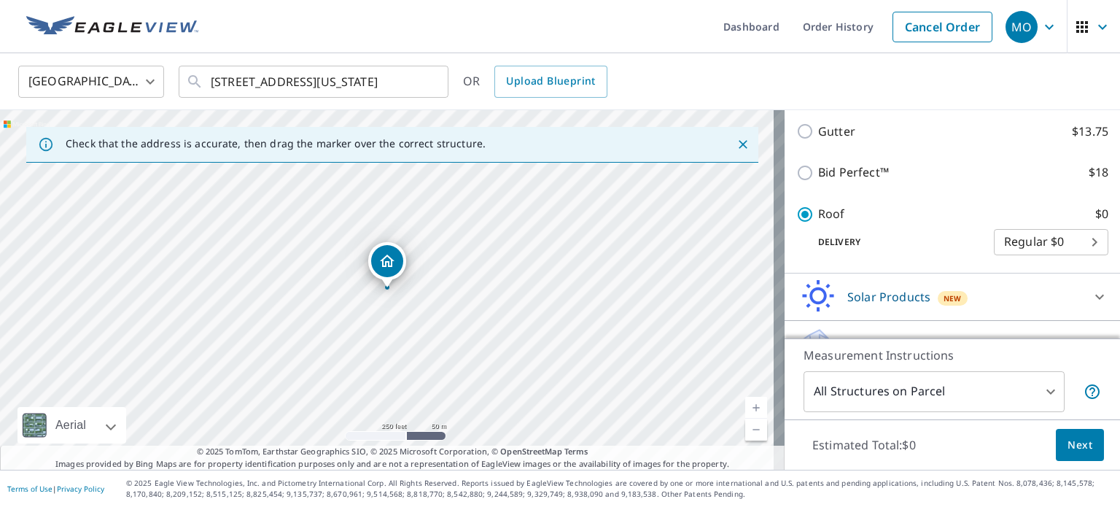
scroll to position [324, 0]
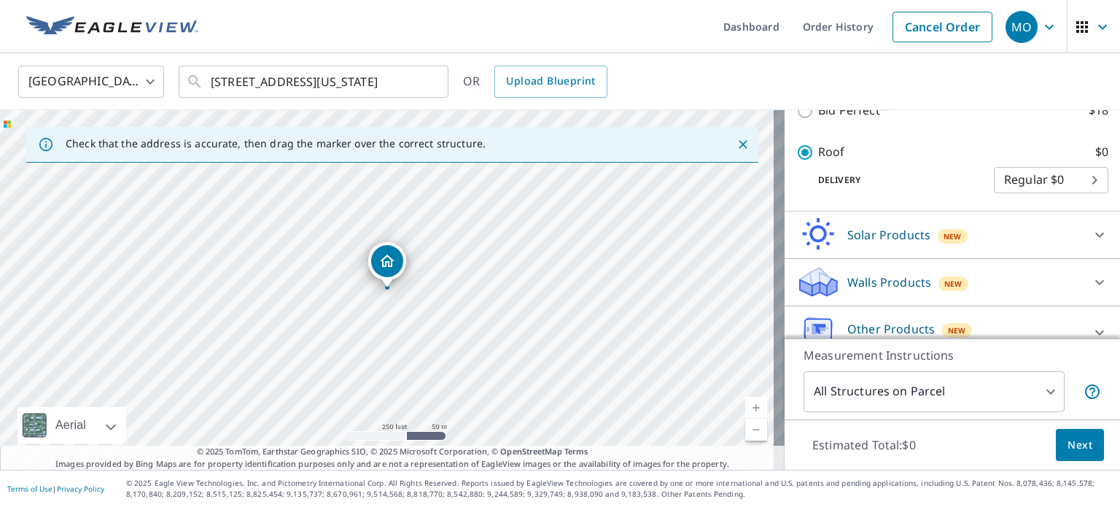
click at [1038, 197] on body "MO [GEOGRAPHIC_DATA] Dashboard Order History Cancel Order MO [GEOGRAPHIC_DATA] …" at bounding box center [560, 253] width 1120 height 507
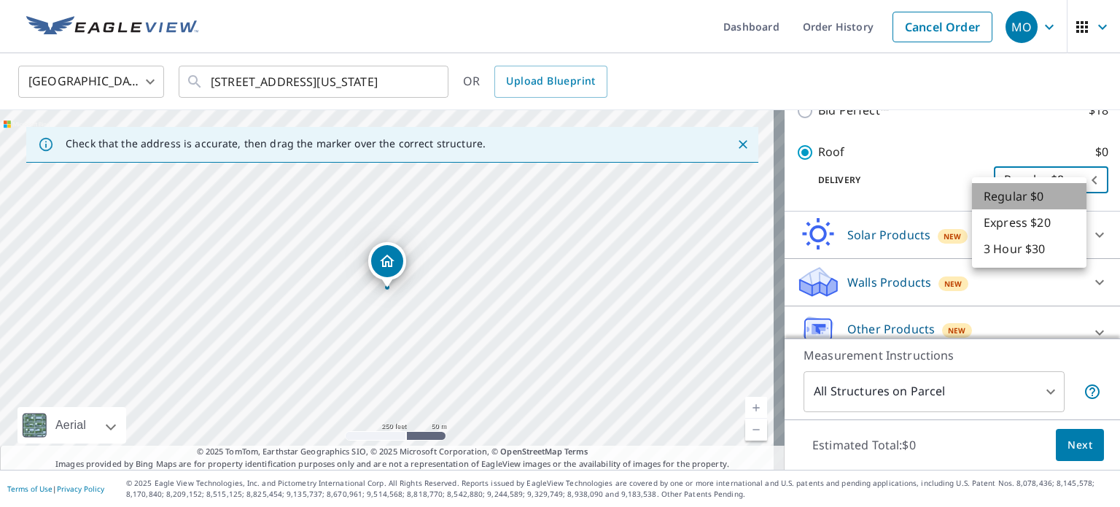
click at [1039, 198] on li "Regular $0" at bounding box center [1029, 196] width 114 height 26
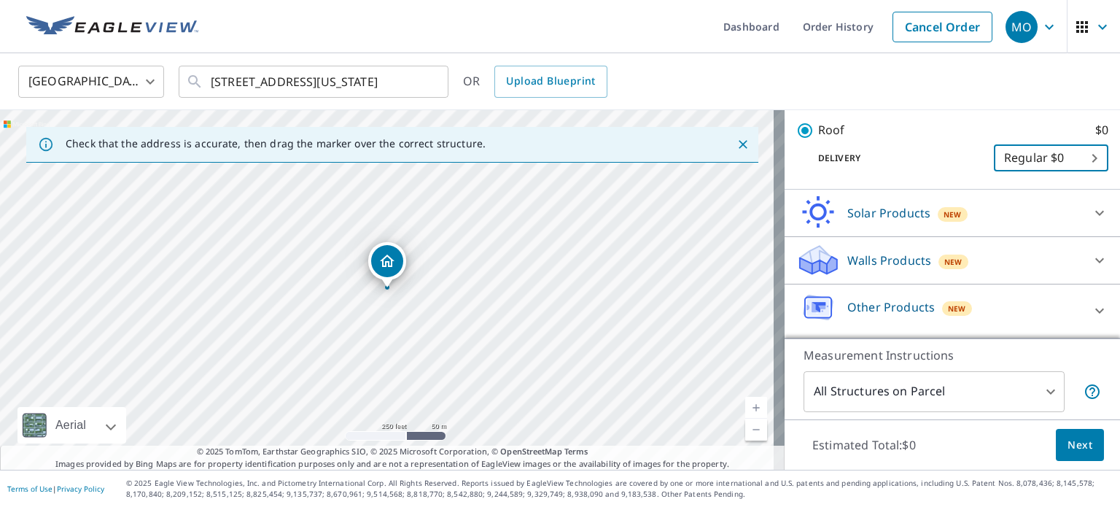
scroll to position [362, 0]
click at [897, 304] on p "Other Products" at bounding box center [890, 306] width 87 height 17
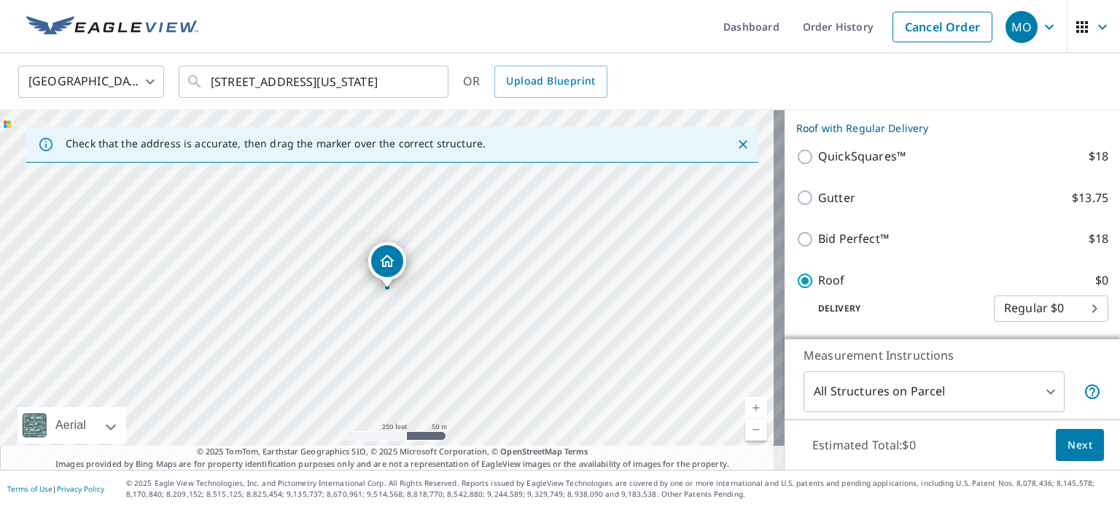
scroll to position [203, 0]
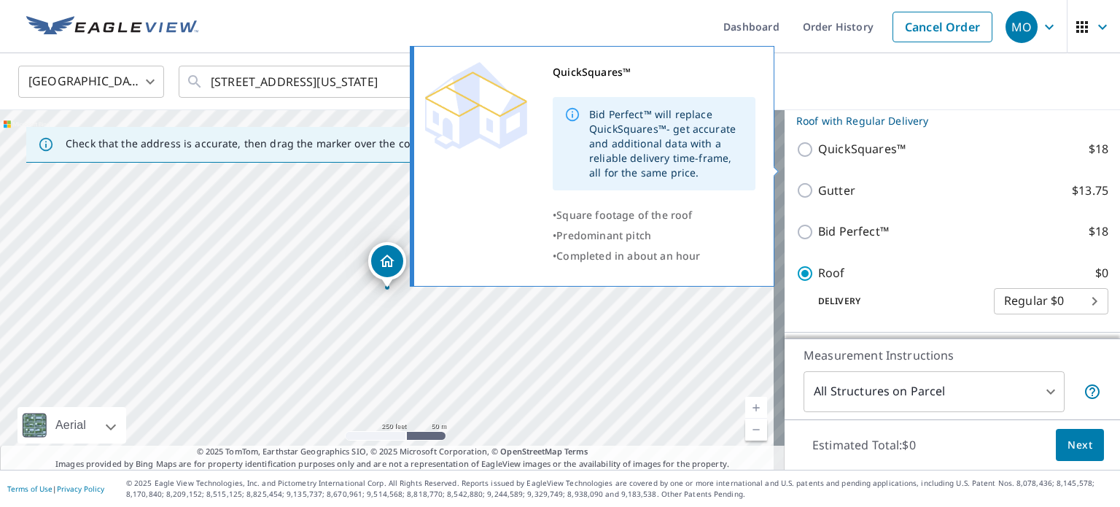
click at [886, 158] on p "QuickSquares™" at bounding box center [861, 149] width 87 height 18
click at [818, 158] on input "QuickSquares™ $18" at bounding box center [807, 149] width 22 height 17
checkbox input "true"
type input "1"
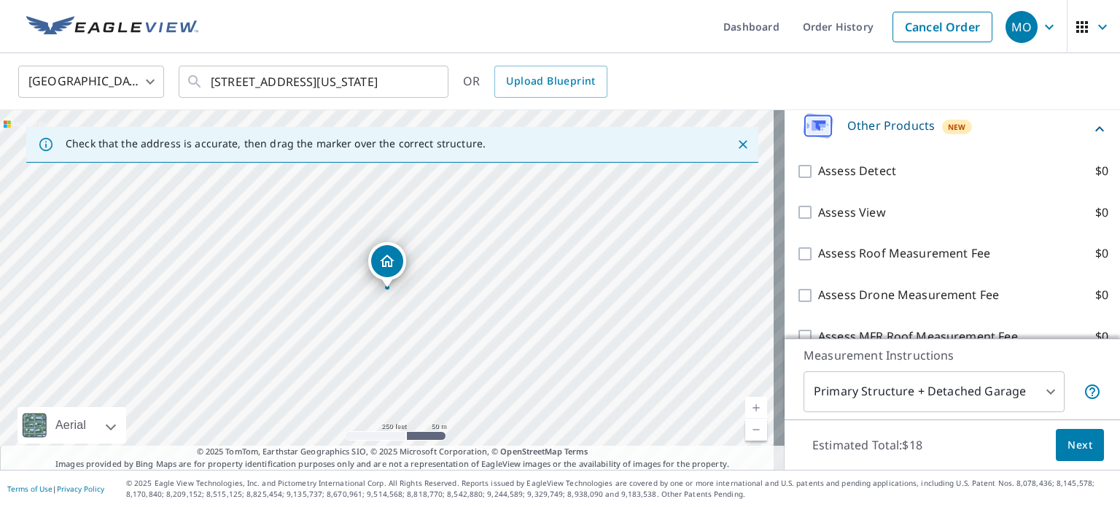
scroll to position [606, 0]
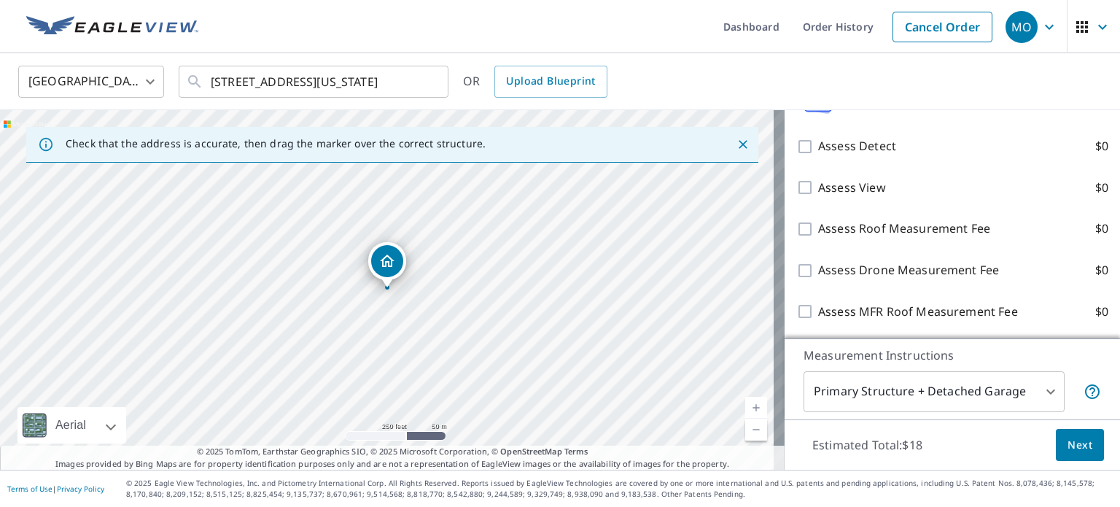
click at [986, 395] on body "MO [GEOGRAPHIC_DATA] Dashboard Order History Cancel Order MO [GEOGRAPHIC_DATA] …" at bounding box center [560, 253] width 1120 height 507
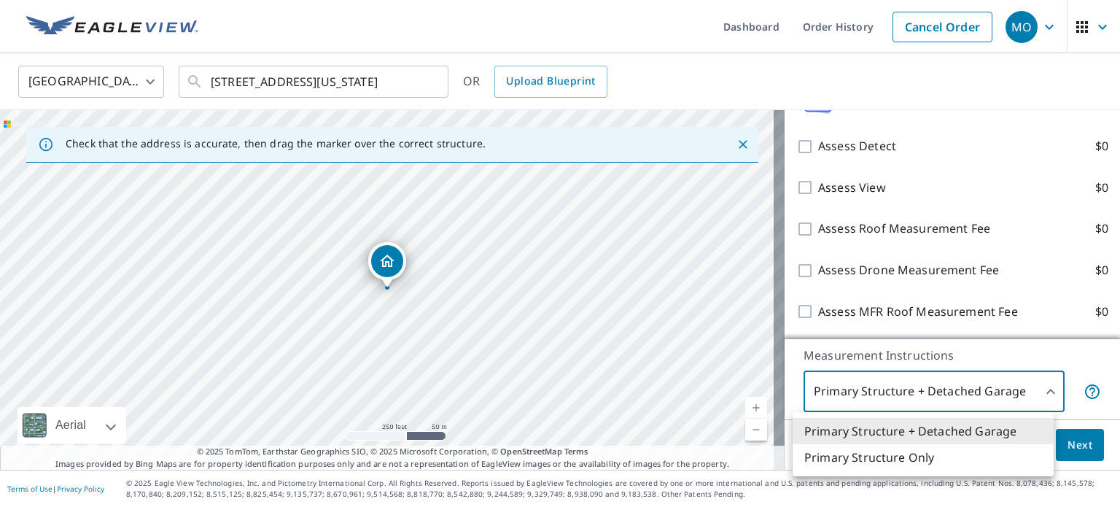
click at [986, 395] on div at bounding box center [560, 253] width 1120 height 507
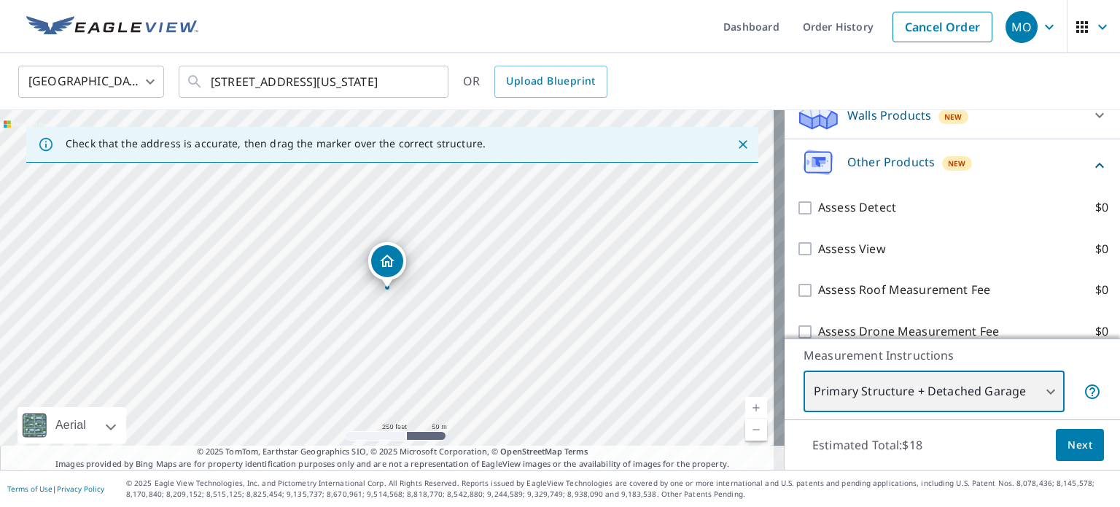
scroll to position [388, 0]
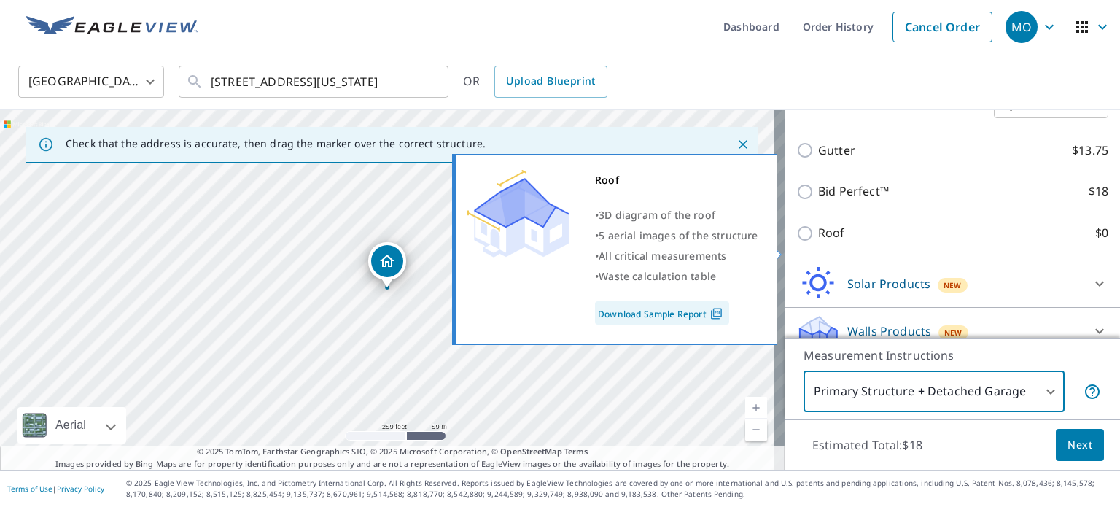
click at [819, 242] on p "Roof" at bounding box center [831, 233] width 27 height 18
click at [818, 242] on input "Roof $0" at bounding box center [807, 232] width 22 height 17
checkbox input "true"
type input "3"
checkbox input "false"
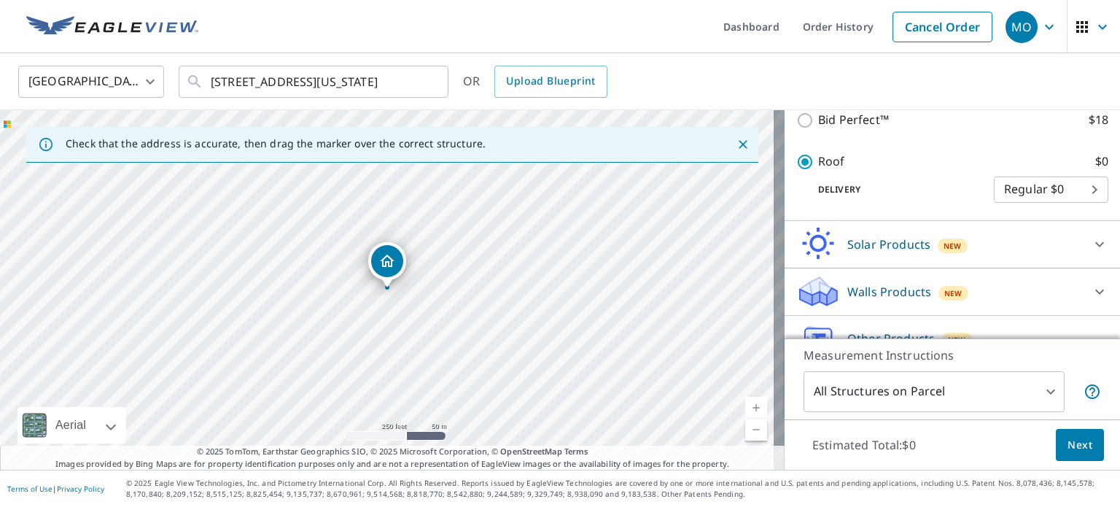
scroll to position [276, 0]
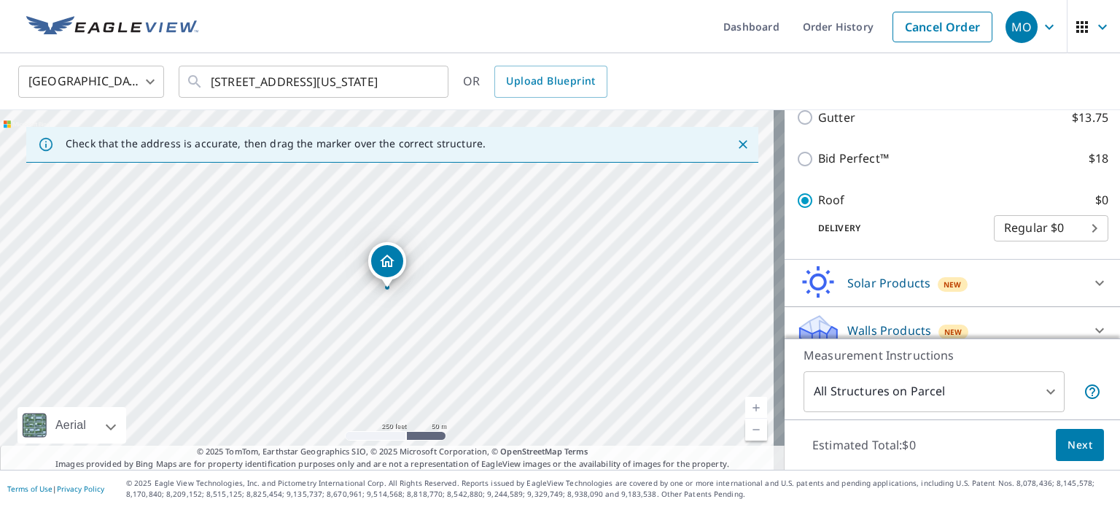
click at [913, 398] on body "MO [GEOGRAPHIC_DATA] Dashboard Order History Cancel Order MO [GEOGRAPHIC_DATA] …" at bounding box center [560, 253] width 1120 height 507
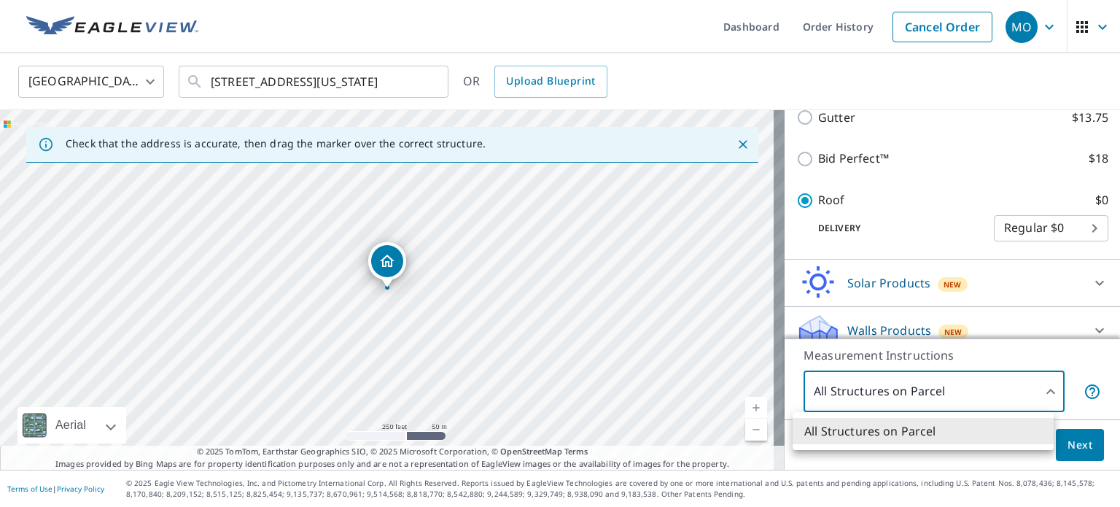
click at [913, 394] on div at bounding box center [560, 253] width 1120 height 507
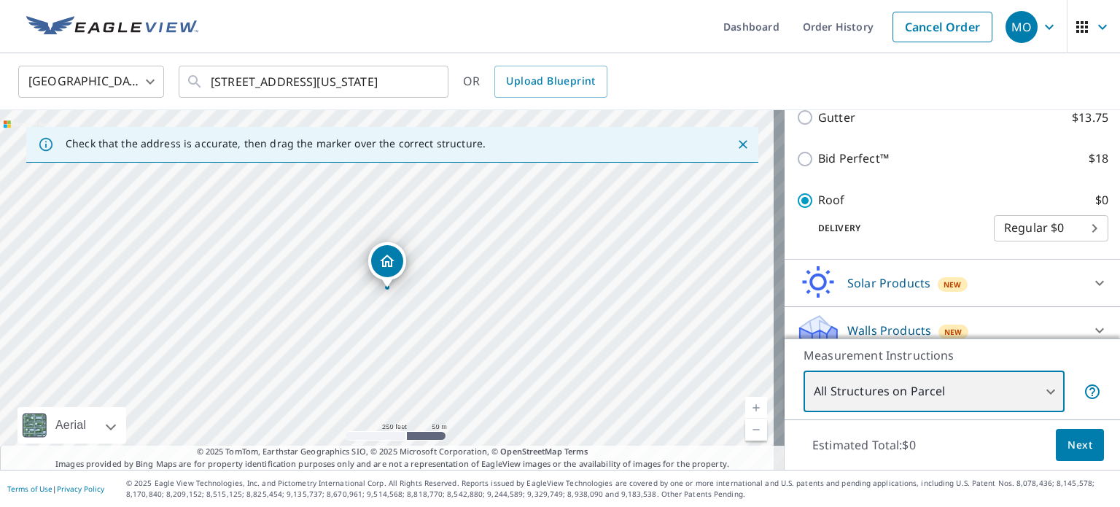
click at [405, 303] on div "[STREET_ADDRESS][US_STATE]" at bounding box center [392, 289] width 784 height 359
drag, startPoint x: 331, startPoint y: 257, endPoint x: 487, endPoint y: 383, distance: 200.6
click at [487, 383] on div "[STREET_ADDRESS][US_STATE]" at bounding box center [392, 289] width 784 height 359
drag, startPoint x: 497, startPoint y: 311, endPoint x: 604, endPoint y: 497, distance: 214.5
click at [604, 497] on div "Dashboard Order History Cancel Order MO [GEOGRAPHIC_DATA] [GEOGRAPHIC_DATA] ​ […" at bounding box center [560, 253] width 1120 height 507
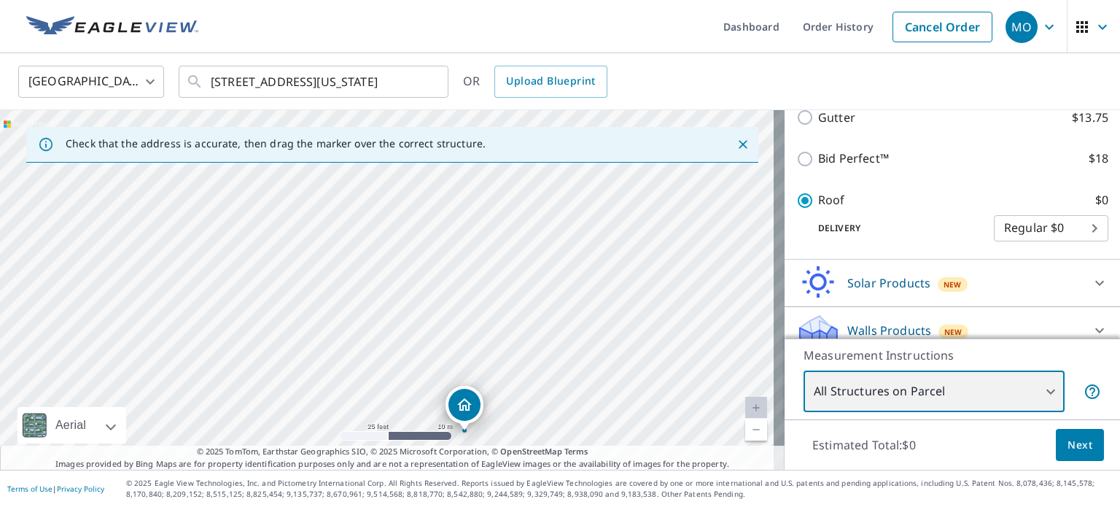
click at [550, 425] on div "[STREET_ADDRESS][US_STATE]" at bounding box center [392, 289] width 784 height 359
drag, startPoint x: 560, startPoint y: 388, endPoint x: 522, endPoint y: 262, distance: 132.4
click at [522, 262] on div "[STREET_ADDRESS][US_STATE]" at bounding box center [392, 289] width 784 height 359
drag, startPoint x: 546, startPoint y: 402, endPoint x: 569, endPoint y: 258, distance: 145.4
click at [569, 258] on div "[STREET_ADDRESS][US_STATE]" at bounding box center [392, 289] width 784 height 359
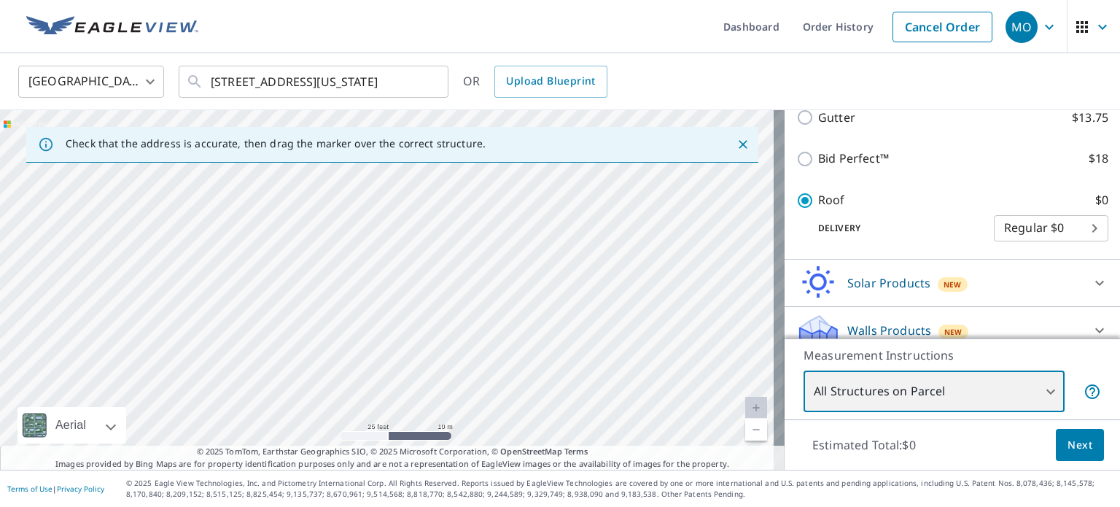
click at [490, 361] on div "[STREET_ADDRESS][US_STATE]" at bounding box center [392, 289] width 784 height 359
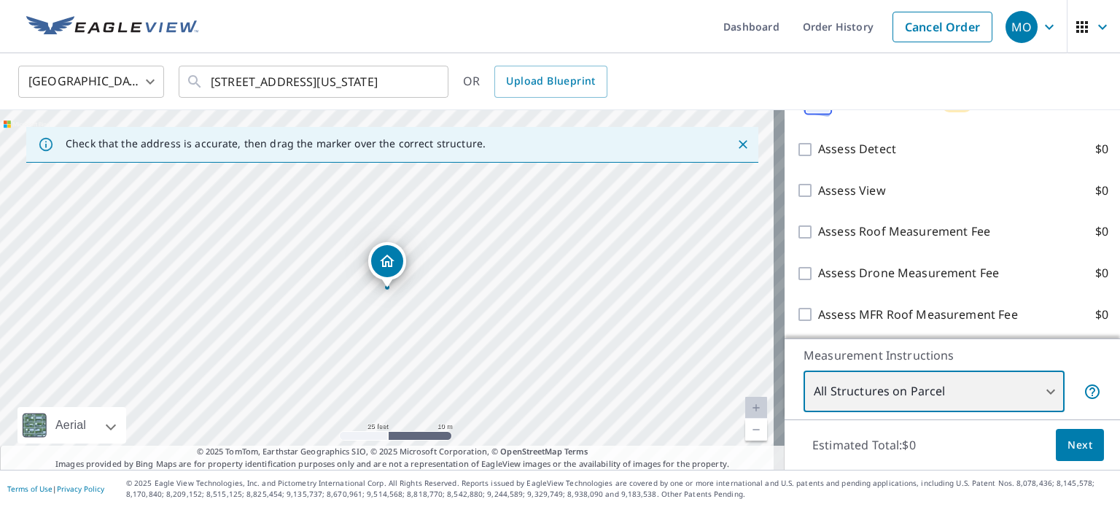
scroll to position [568, 0]
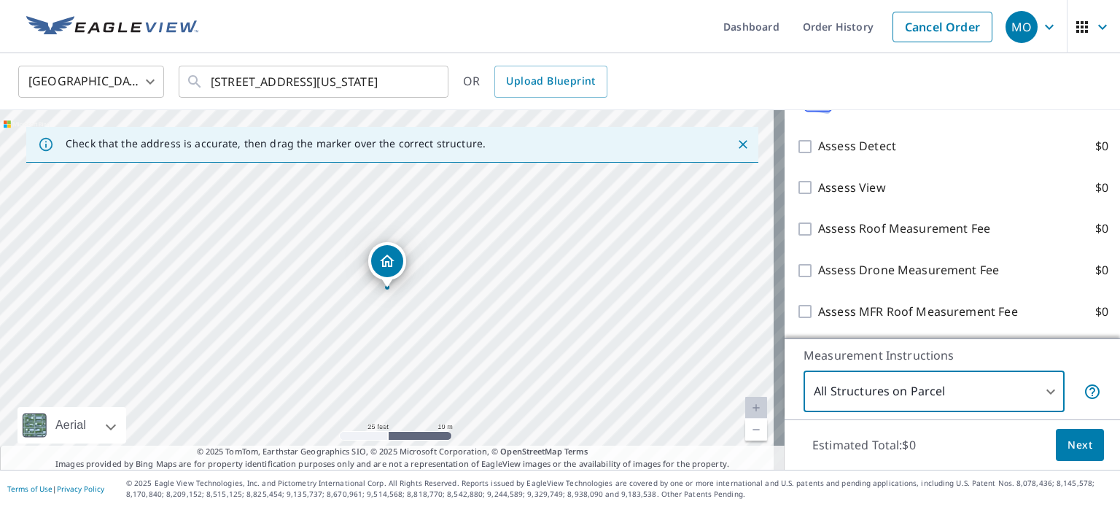
click at [1071, 441] on span "Next" at bounding box center [1079, 445] width 25 height 18
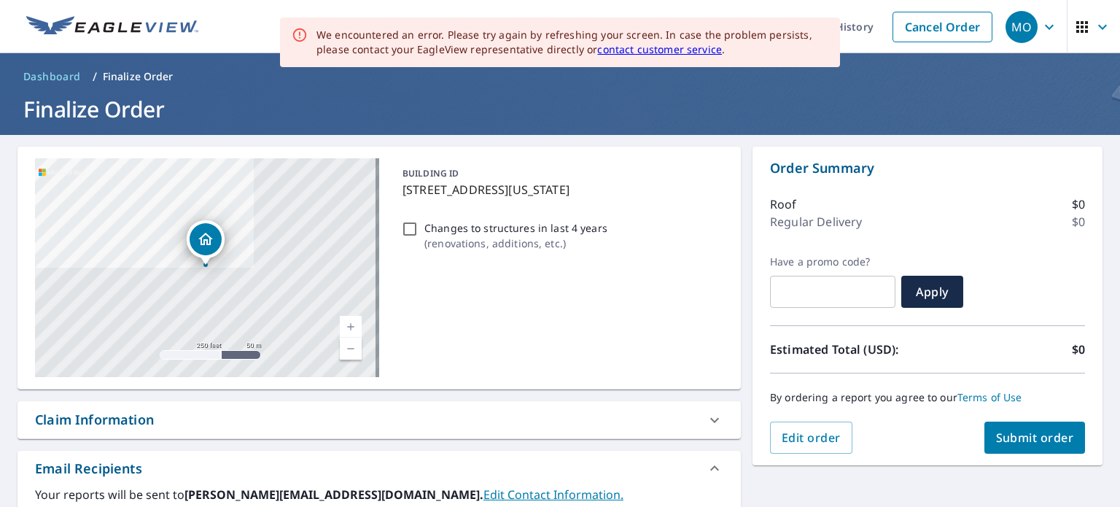
click at [1012, 434] on span "Submit order" at bounding box center [1035, 437] width 78 height 16
checkbox input "true"
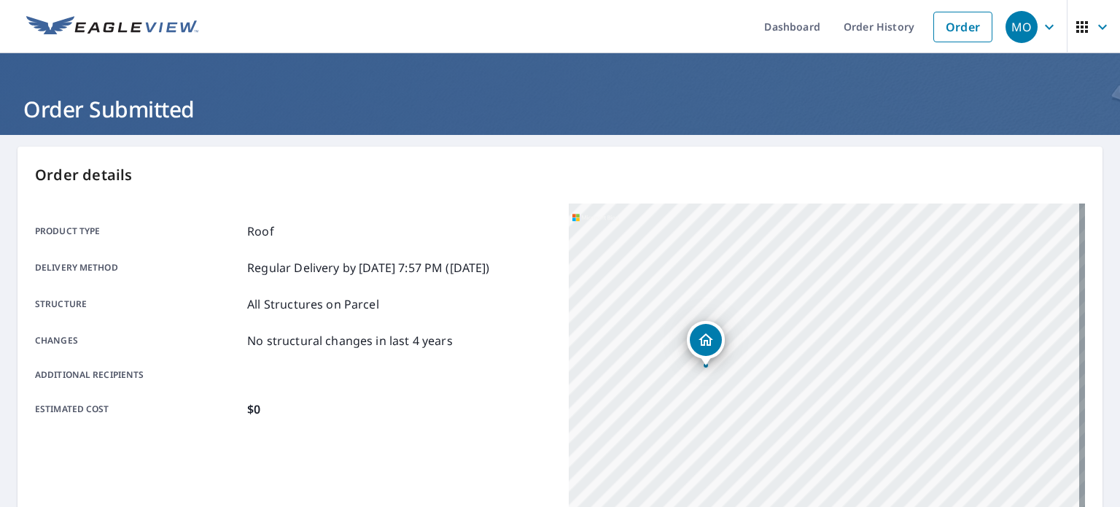
drag, startPoint x: 797, startPoint y: 389, endPoint x: 868, endPoint y: 171, distance: 229.3
click at [868, 171] on div "Order details Product type Roof Delivery method Regular Delivery by [DATE] 7:57…" at bounding box center [559, 478] width 1085 height 663
drag, startPoint x: 720, startPoint y: 330, endPoint x: 964, endPoint y: 137, distance: 311.3
click at [964, 137] on main "Order details Product type Roof Delivery method Regular Delivery by [DATE] 7:57…" at bounding box center [560, 478] width 1120 height 686
click at [915, 212] on div "[STREET_ADDRESS][US_STATE]" at bounding box center [827, 385] width 516 height 364
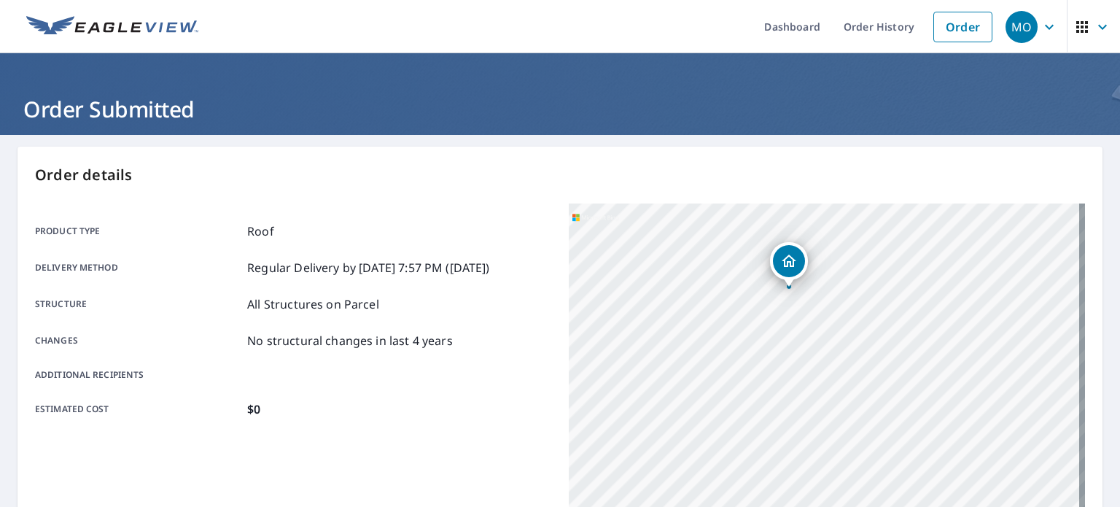
drag, startPoint x: 886, startPoint y: 302, endPoint x: 929, endPoint y: 121, distance: 185.8
click at [929, 121] on div "Dashboard Order History Order MO Order Submitted Order details Product type Roo…" at bounding box center [560, 253] width 1120 height 507
click at [862, 296] on div "[STREET_ADDRESS][US_STATE]" at bounding box center [827, 385] width 516 height 364
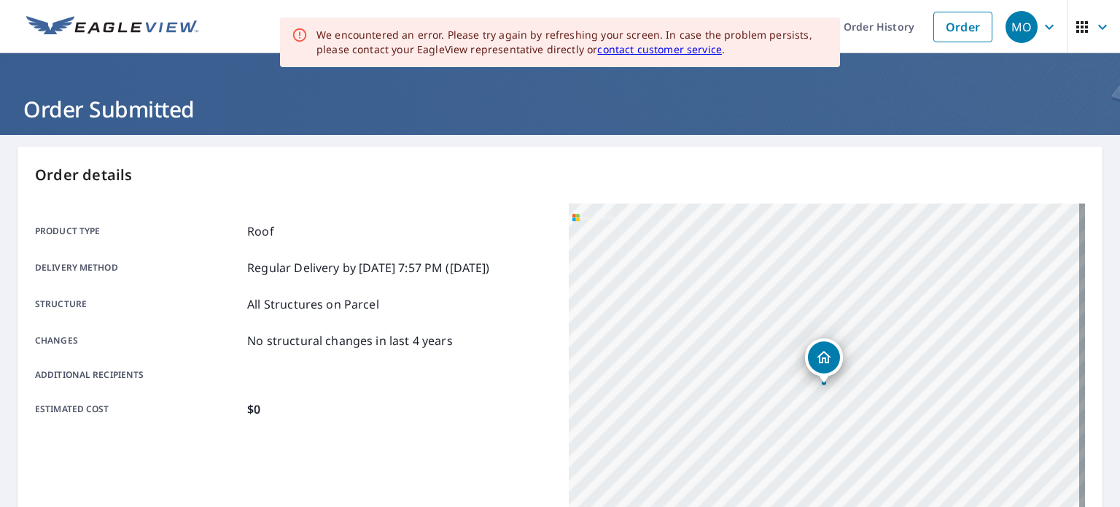
click at [633, 116] on h1 "Order Submitted" at bounding box center [559, 109] width 1085 height 30
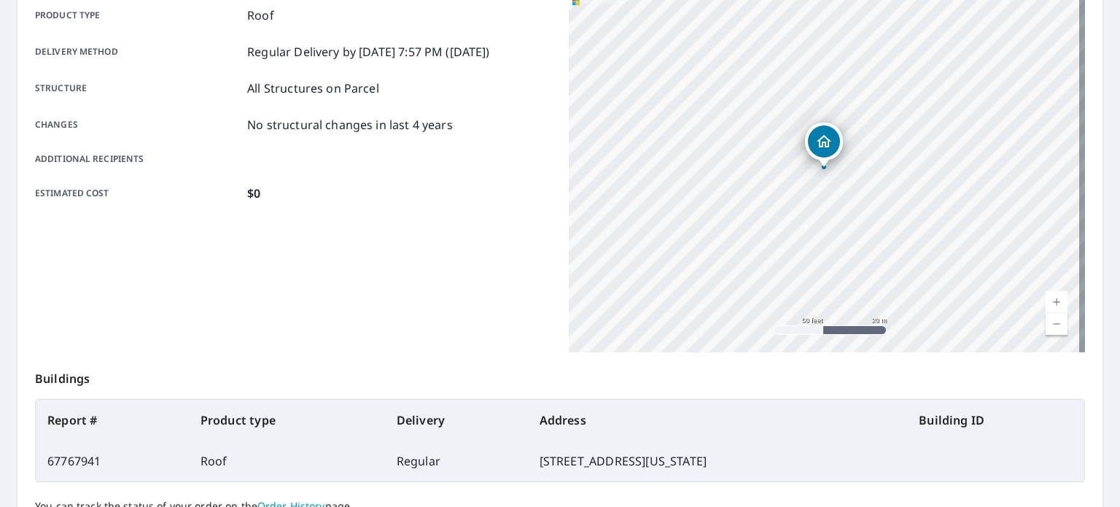
scroll to position [219, 0]
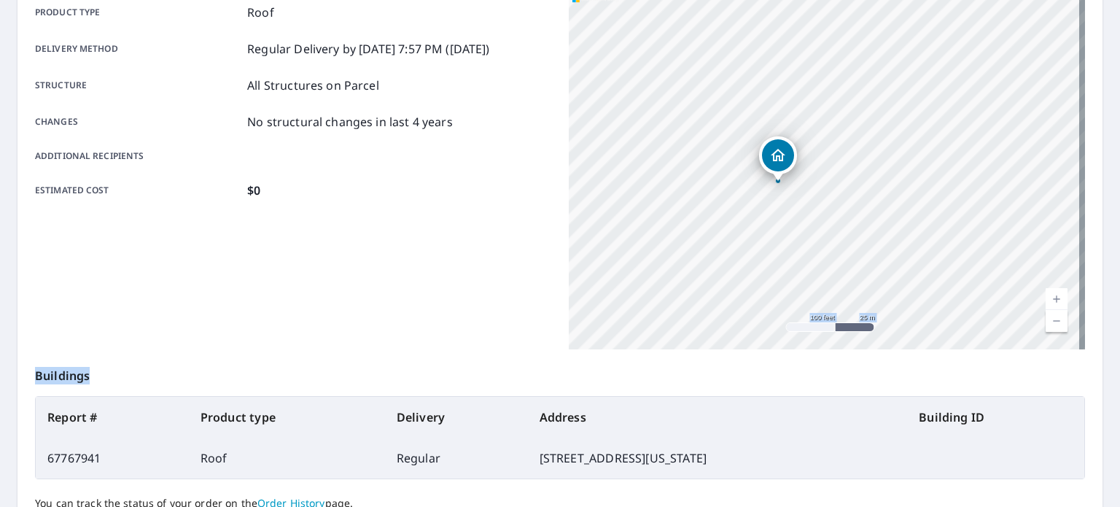
drag, startPoint x: 429, startPoint y: 295, endPoint x: 438, endPoint y: 367, distance: 72.1
click at [438, 367] on div "Order details Product type Roof Delivery method Regular Delivery by [DATE] 7:57…" at bounding box center [559, 259] width 1085 height 663
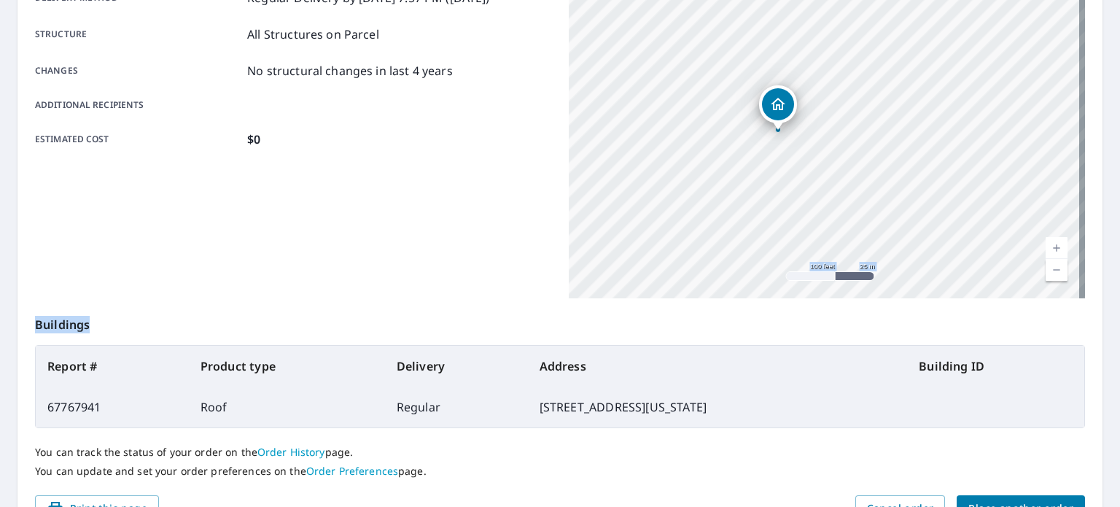
scroll to position [0, 0]
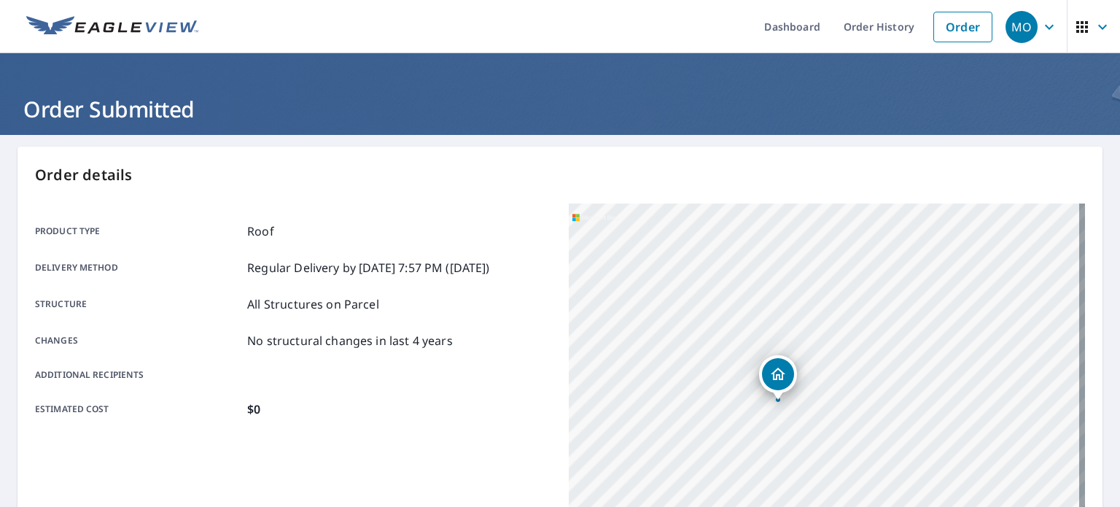
click at [122, 23] on img at bounding box center [112, 27] width 172 height 22
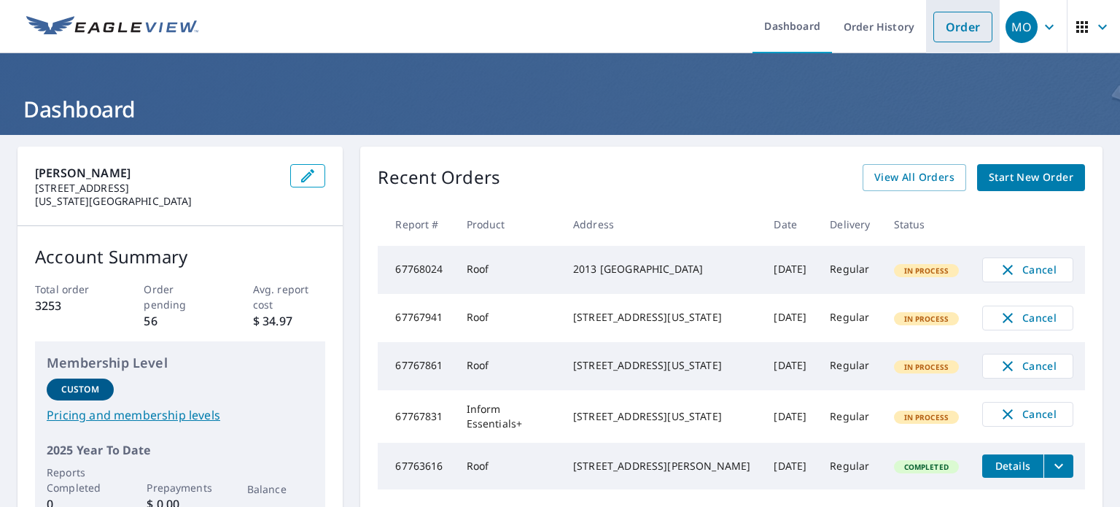
click at [948, 13] on link "Order" at bounding box center [962, 27] width 59 height 31
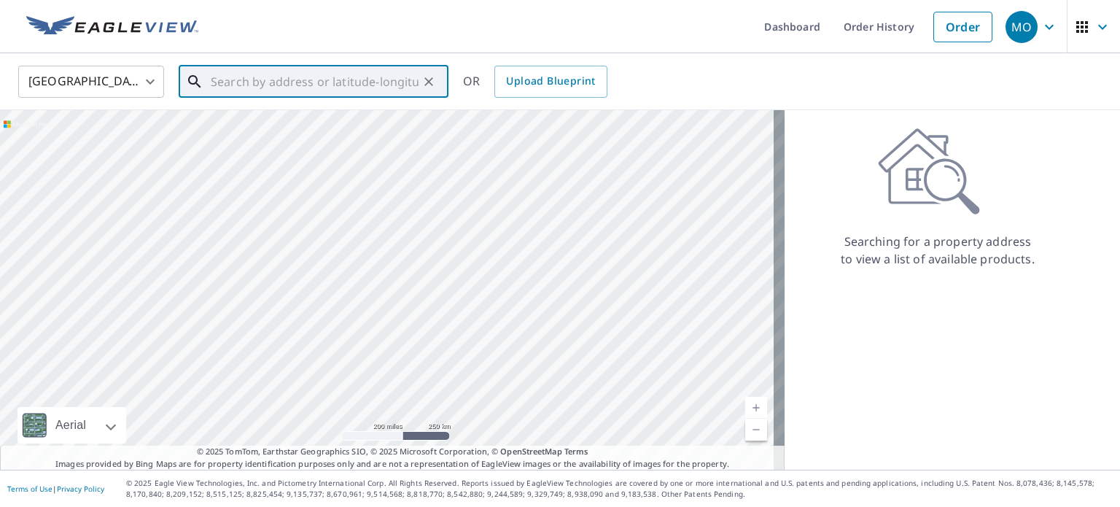
click at [246, 97] on div "​" at bounding box center [314, 82] width 270 height 32
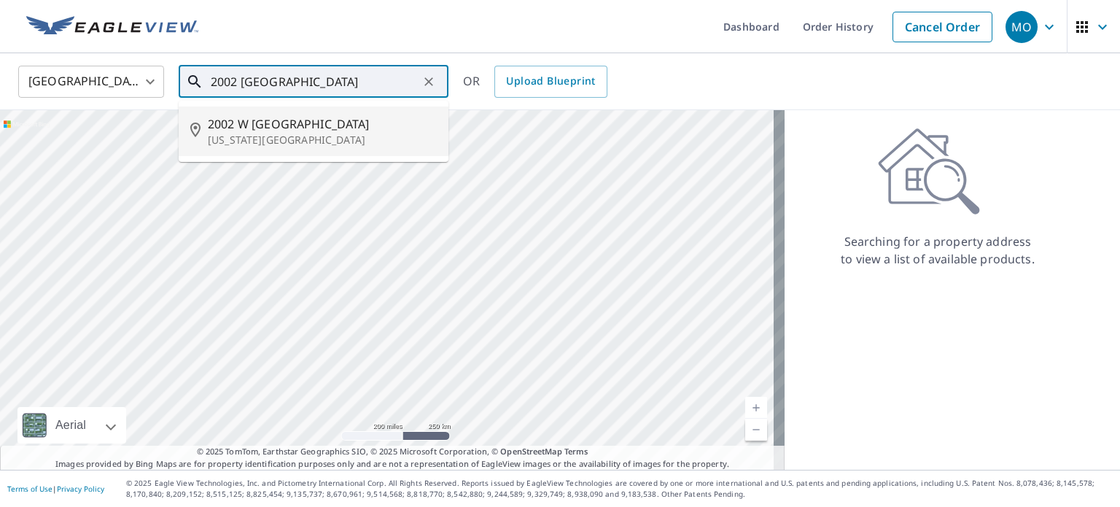
click at [254, 127] on span "2002 W [GEOGRAPHIC_DATA]" at bounding box center [322, 123] width 229 height 17
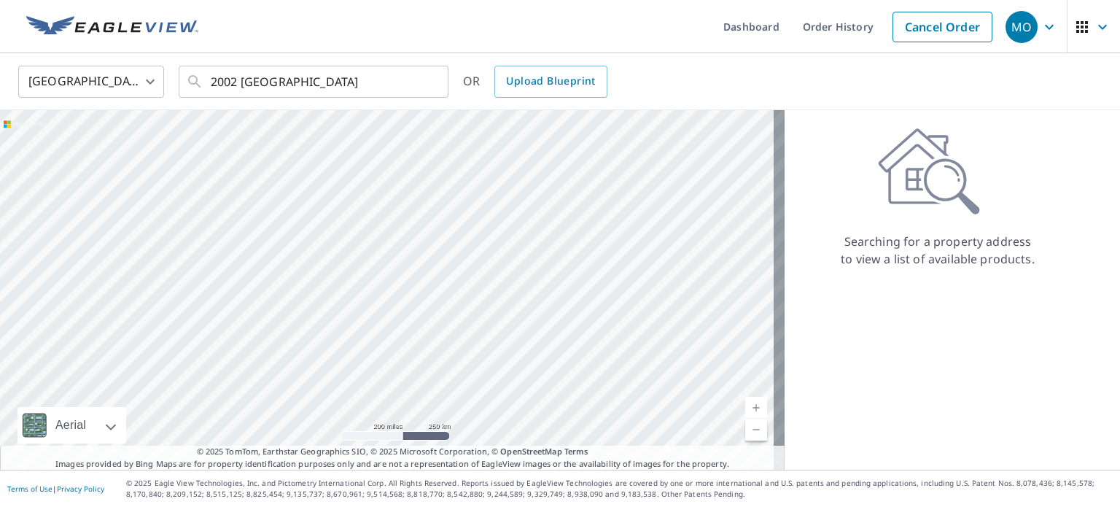
type input "[STREET_ADDRESS][US_STATE]"
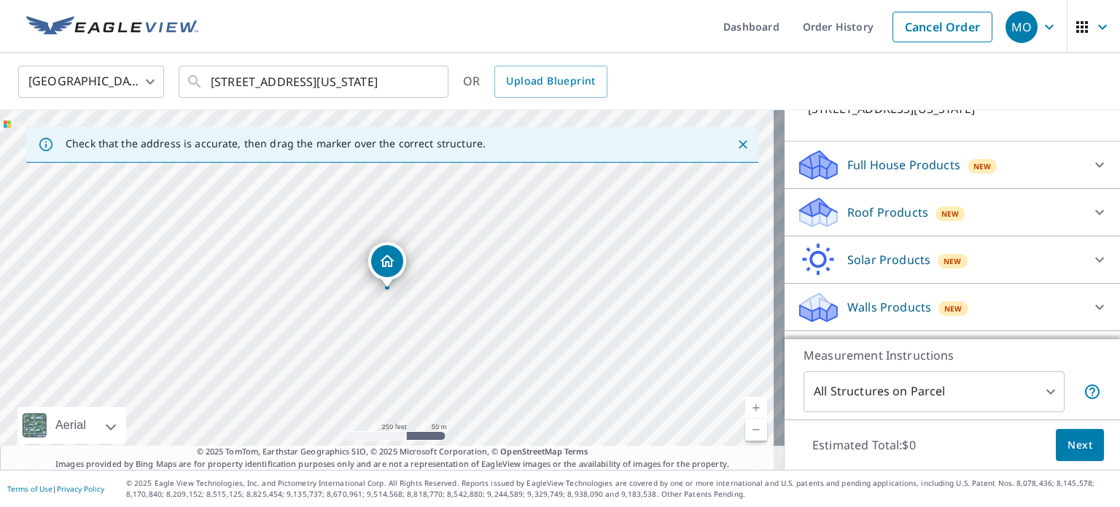
scroll to position [146, 0]
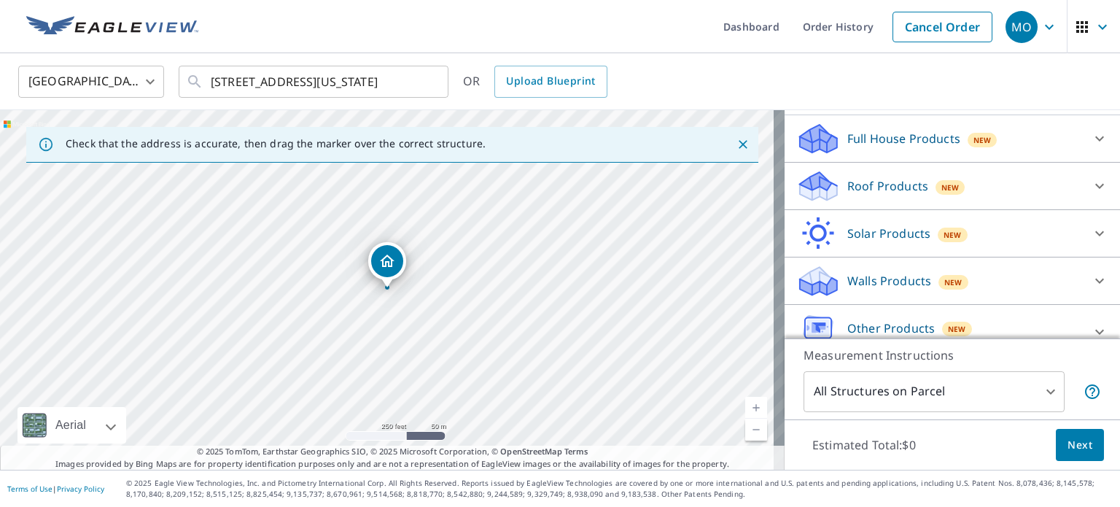
click at [892, 195] on p "Roof Products" at bounding box center [887, 185] width 81 height 17
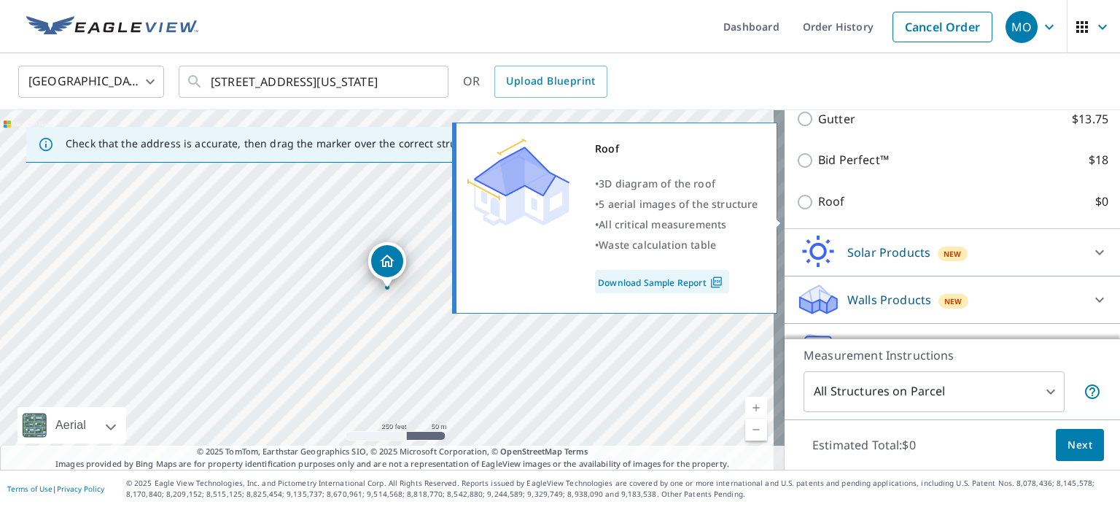
click at [818, 211] on p "Roof" at bounding box center [831, 201] width 27 height 18
click at [817, 211] on input "Roof $0" at bounding box center [807, 201] width 22 height 17
checkbox input "true"
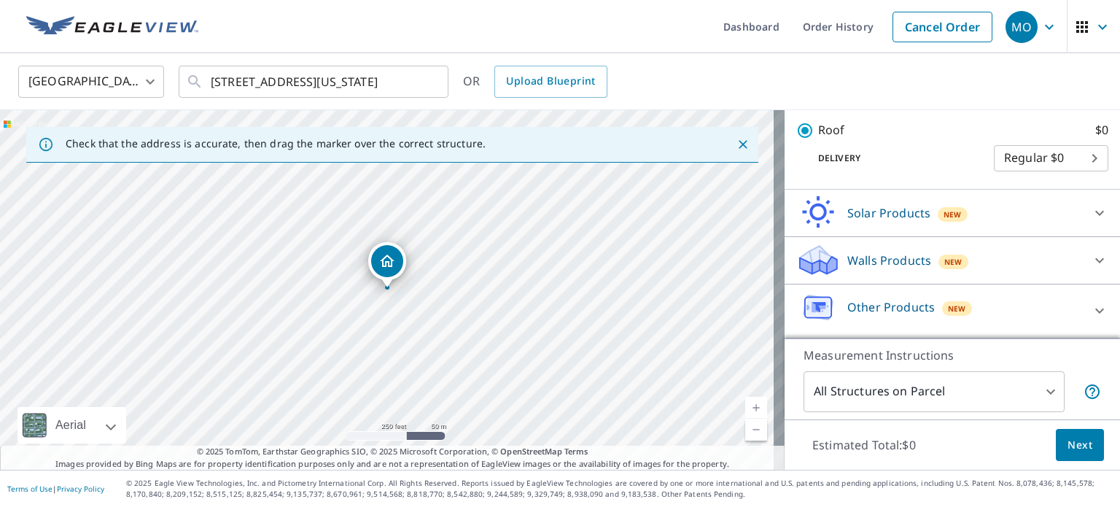
scroll to position [362, 0]
click at [934, 394] on body "MO [GEOGRAPHIC_DATA] Dashboard Order History Cancel Order MO [GEOGRAPHIC_DATA] …" at bounding box center [560, 253] width 1120 height 507
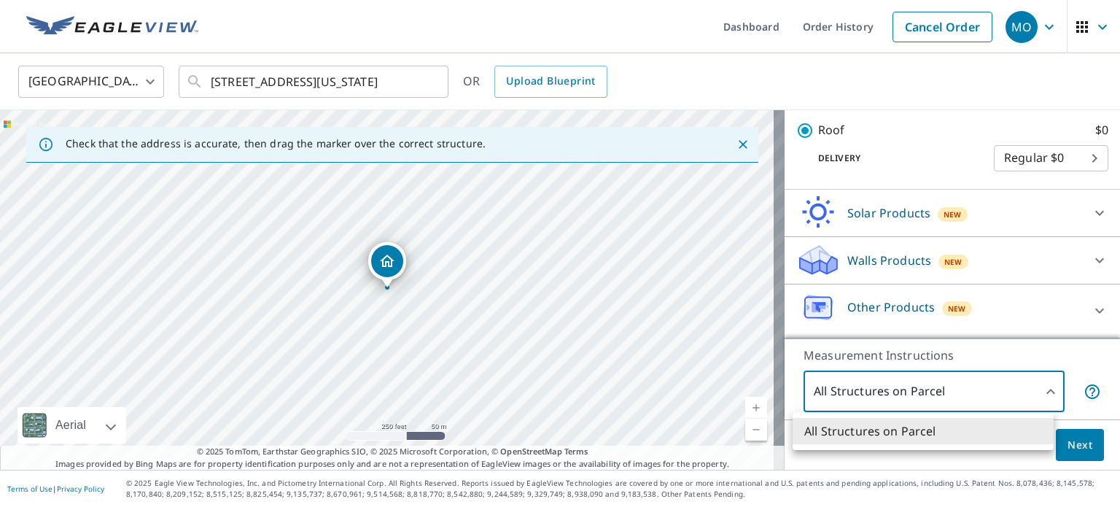
click at [934, 394] on div at bounding box center [560, 253] width 1120 height 507
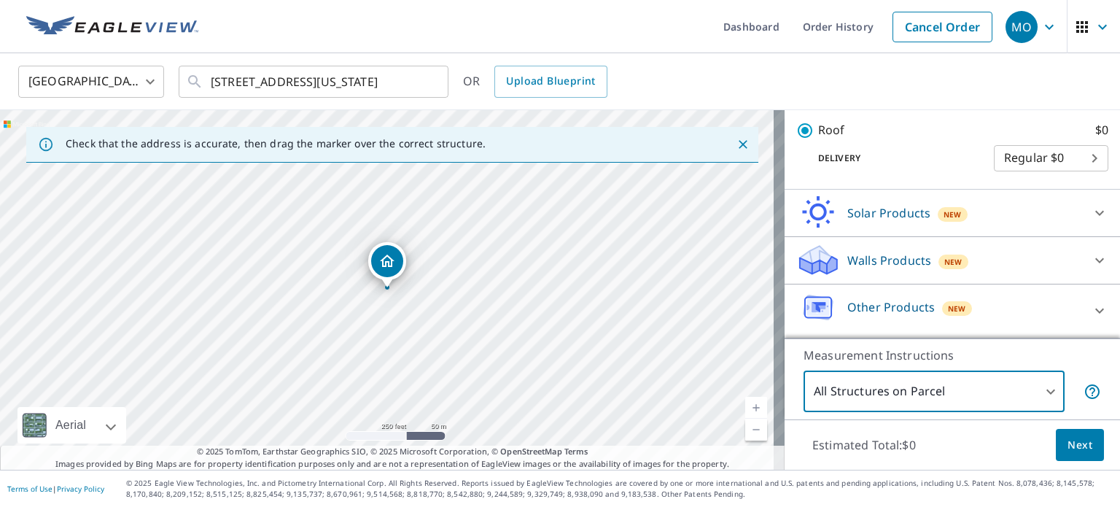
click at [1055, 447] on button "Next" at bounding box center [1079, 445] width 48 height 33
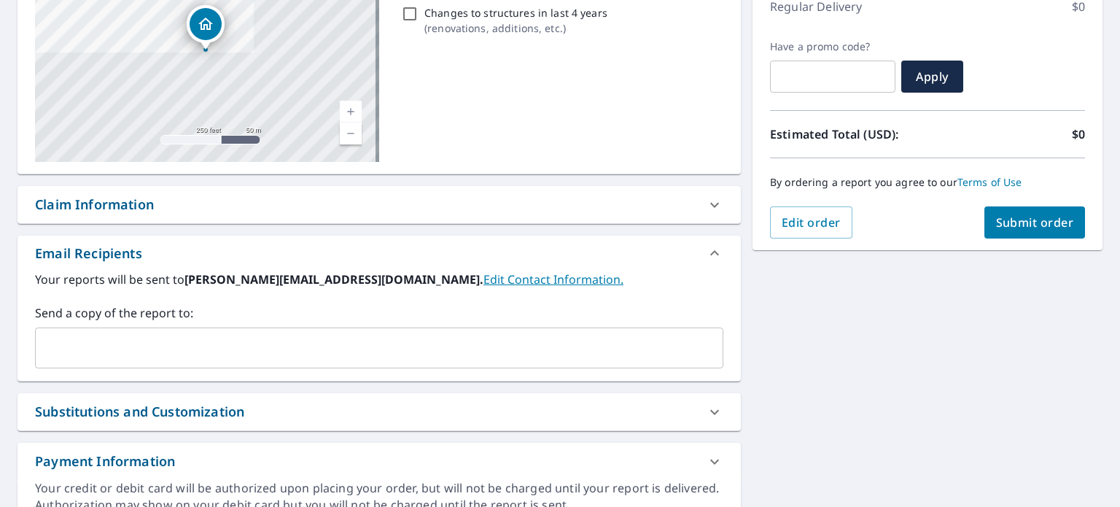
scroll to position [219, 0]
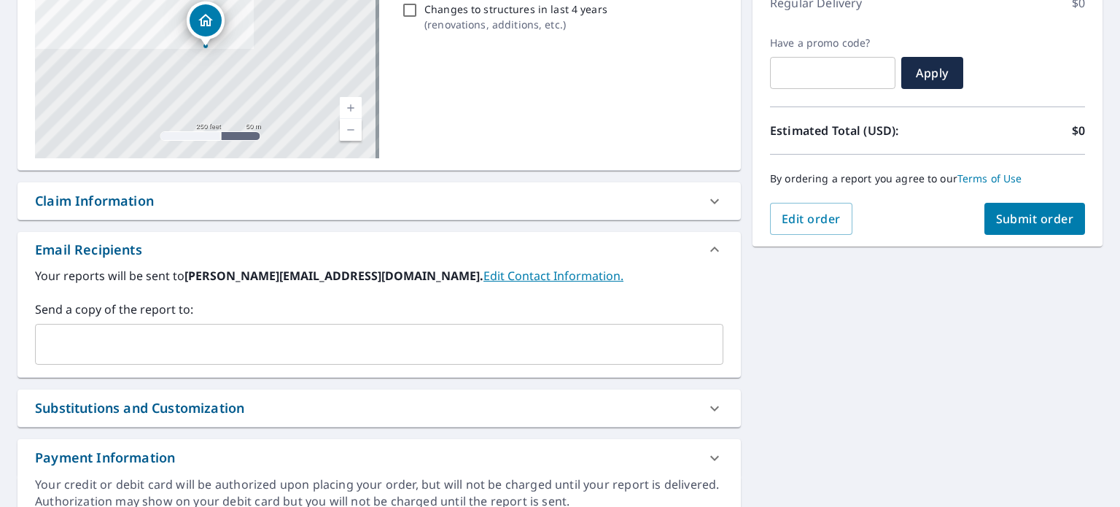
click at [1034, 189] on div "By ordering a report you agree to our Terms of Use" at bounding box center [927, 179] width 315 height 48
click at [1026, 233] on button "Submit order" at bounding box center [1034, 219] width 101 height 32
checkbox input "true"
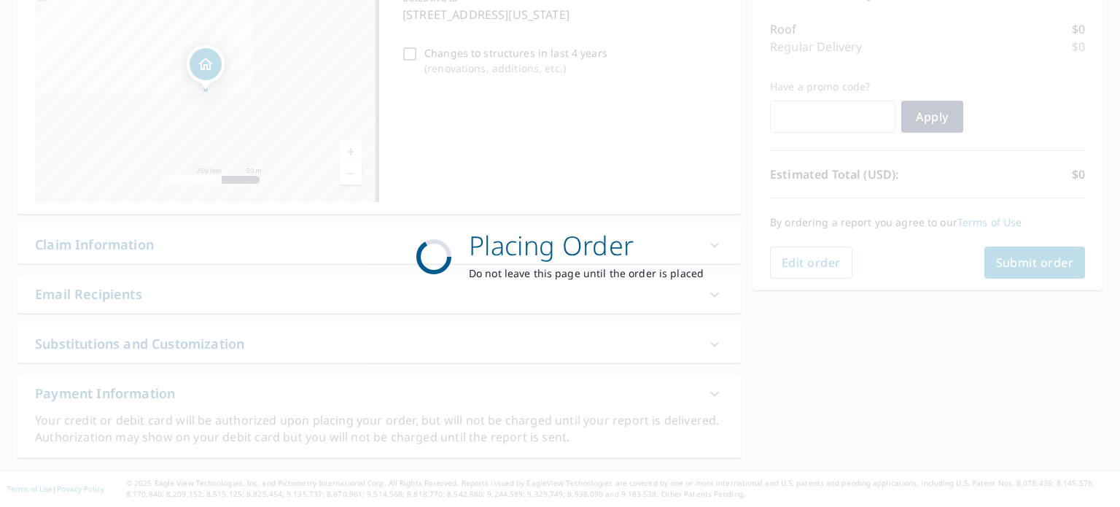
scroll to position [173, 0]
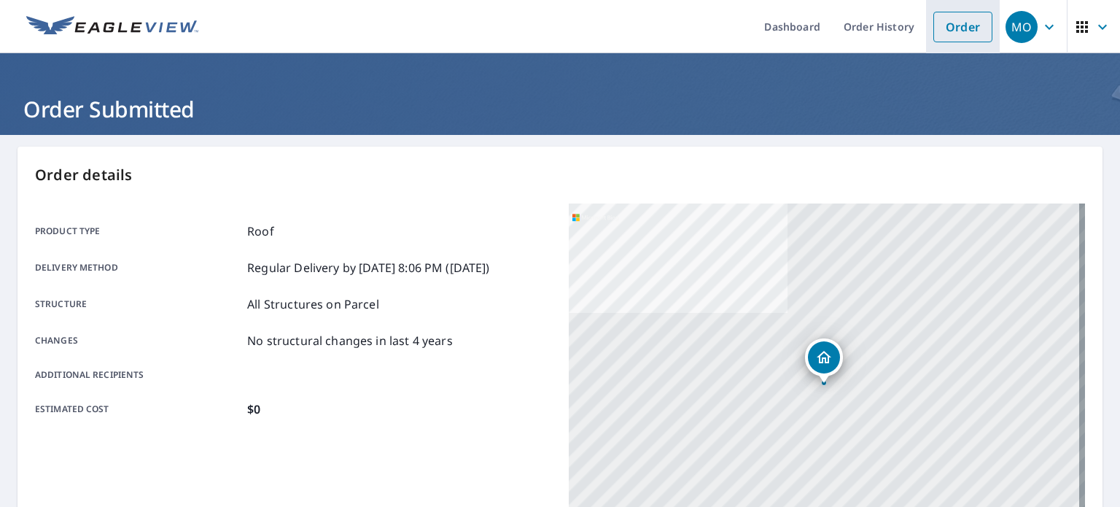
click at [955, 30] on link "Order" at bounding box center [962, 27] width 59 height 31
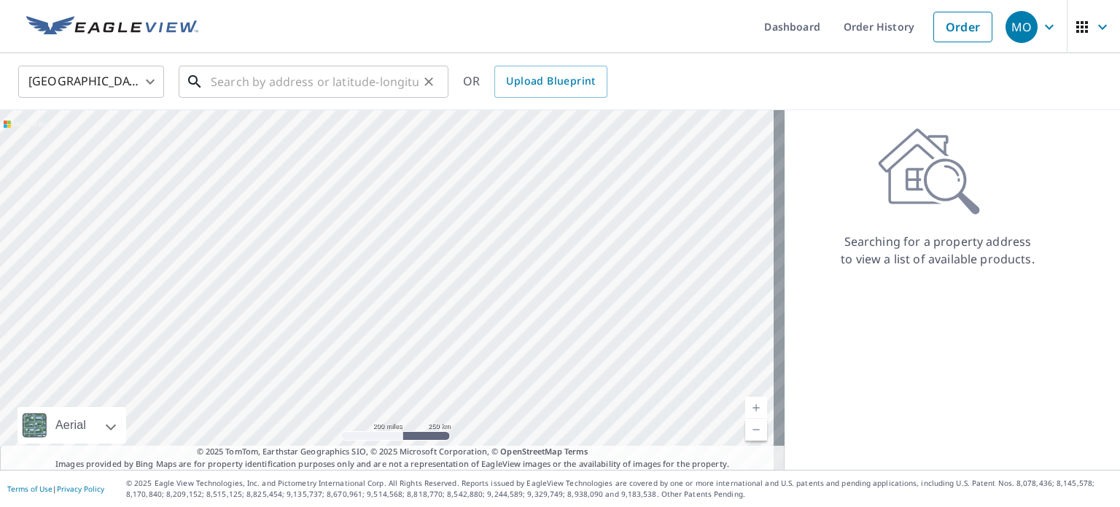
click at [276, 81] on input "text" at bounding box center [315, 81] width 208 height 41
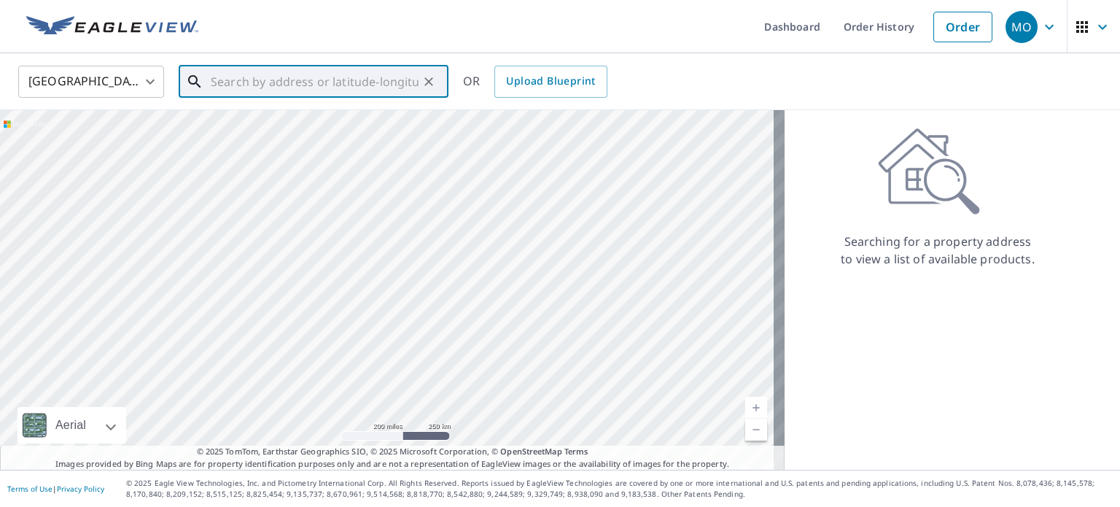
paste input "7667 CRESTED [PERSON_NAME] PT"
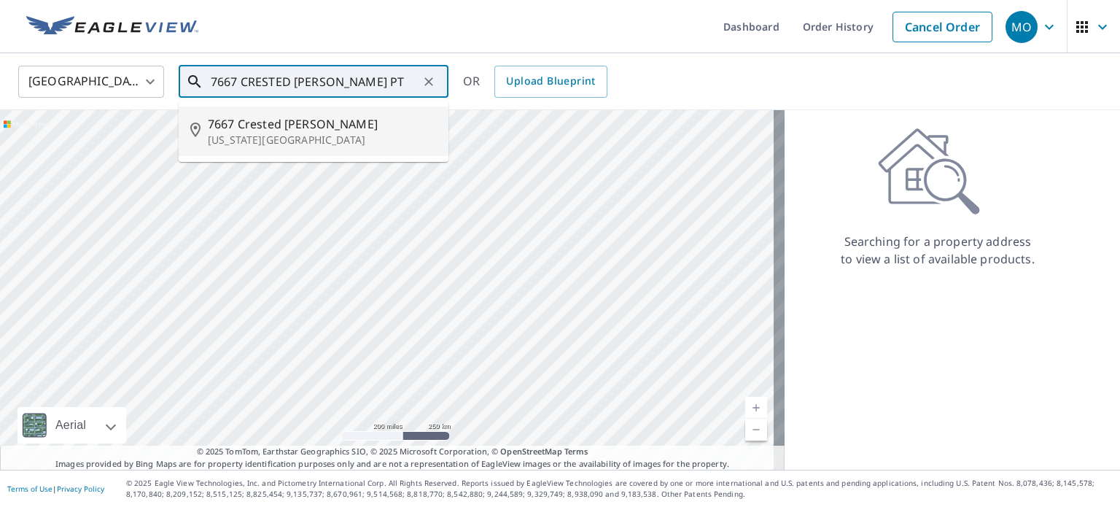
click at [333, 115] on span "7667 Crested [PERSON_NAME]" at bounding box center [322, 123] width 229 height 17
type input "[STREET_ADDRESS][PERSON_NAME][US_STATE]"
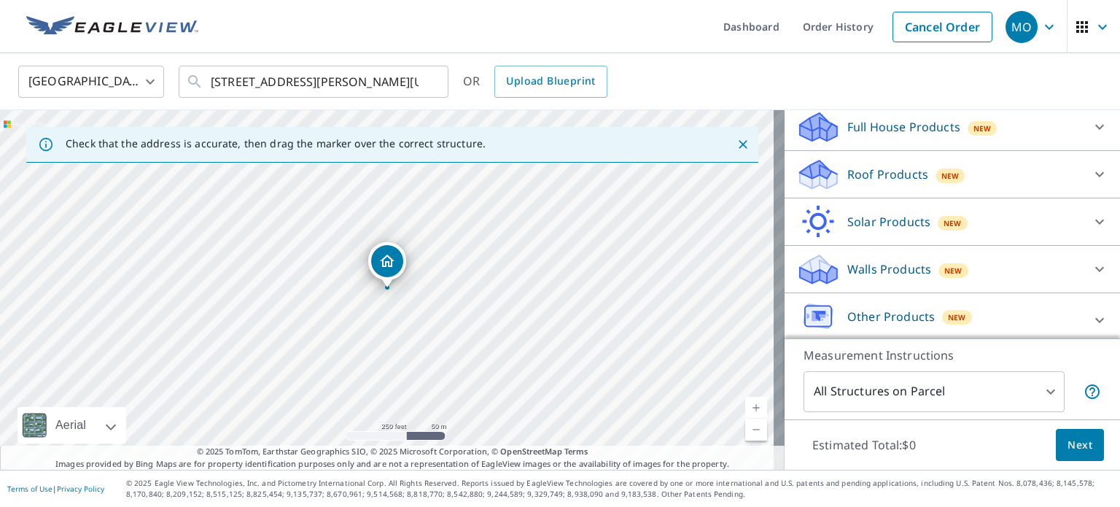
scroll to position [182, 0]
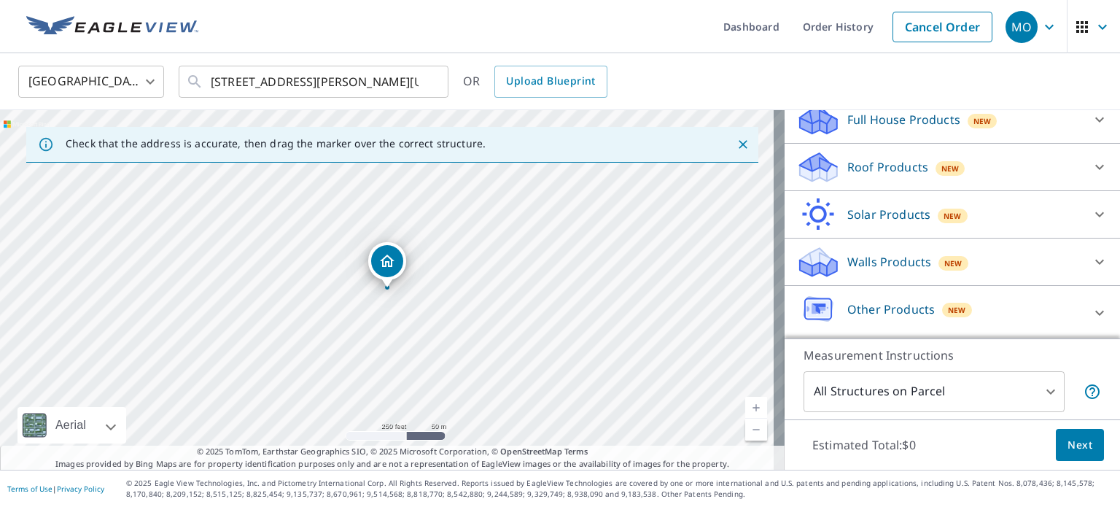
click at [886, 160] on p "Roof Products" at bounding box center [887, 166] width 81 height 17
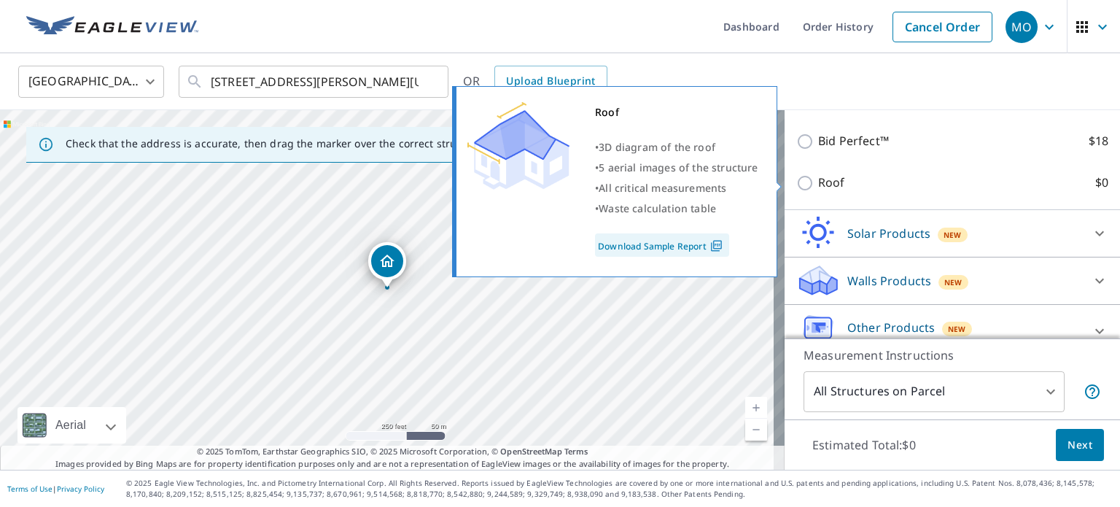
click at [839, 182] on label "Roof $0" at bounding box center [963, 182] width 290 height 18
click at [818, 182] on input "Roof $0" at bounding box center [807, 182] width 22 height 17
checkbox input "true"
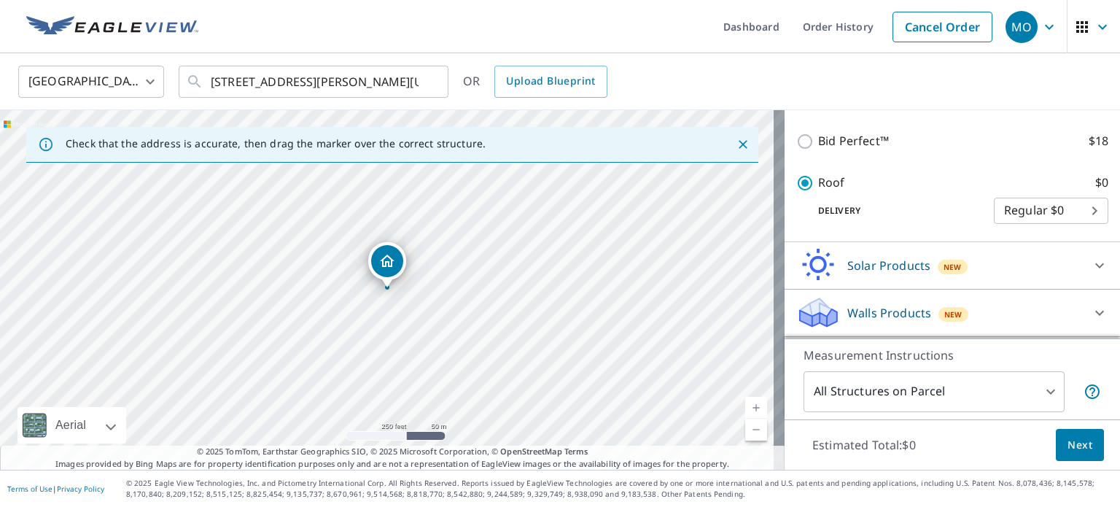
click at [1012, 209] on body "MO [GEOGRAPHIC_DATA] Dashboard Order History Cancel Order MO [GEOGRAPHIC_DATA] …" at bounding box center [560, 253] width 1120 height 507
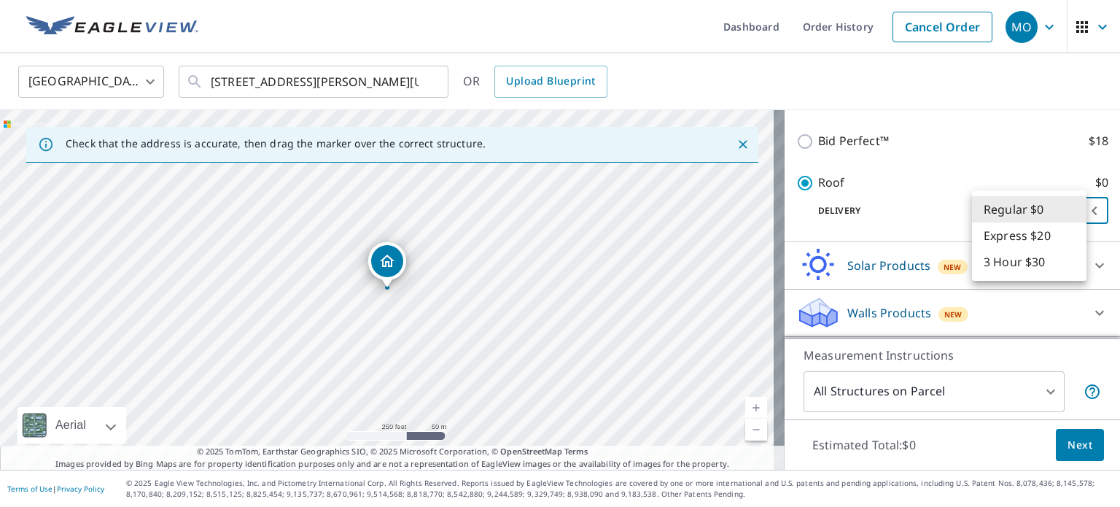
click at [1012, 209] on li "Regular $0" at bounding box center [1029, 209] width 114 height 26
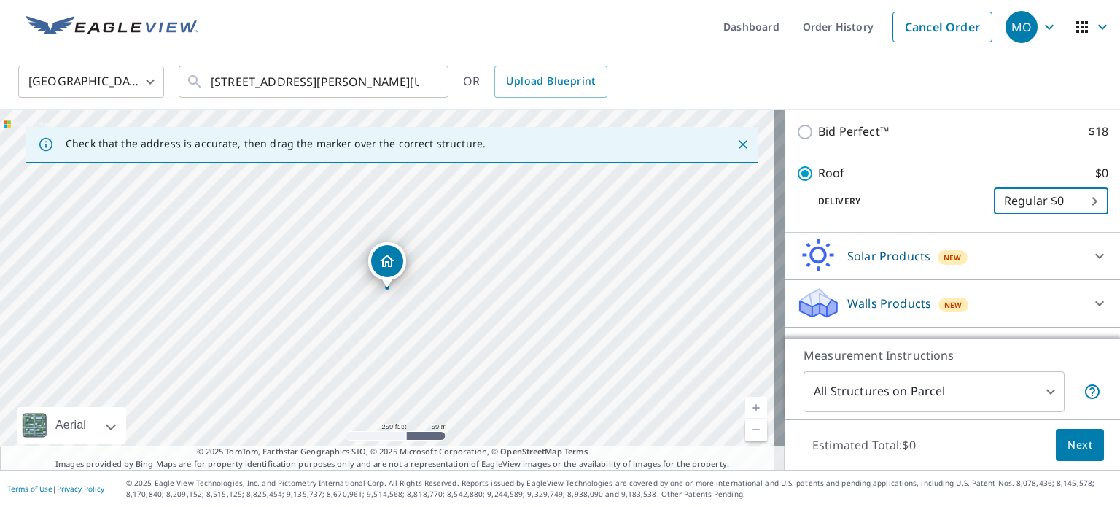
scroll to position [362, 0]
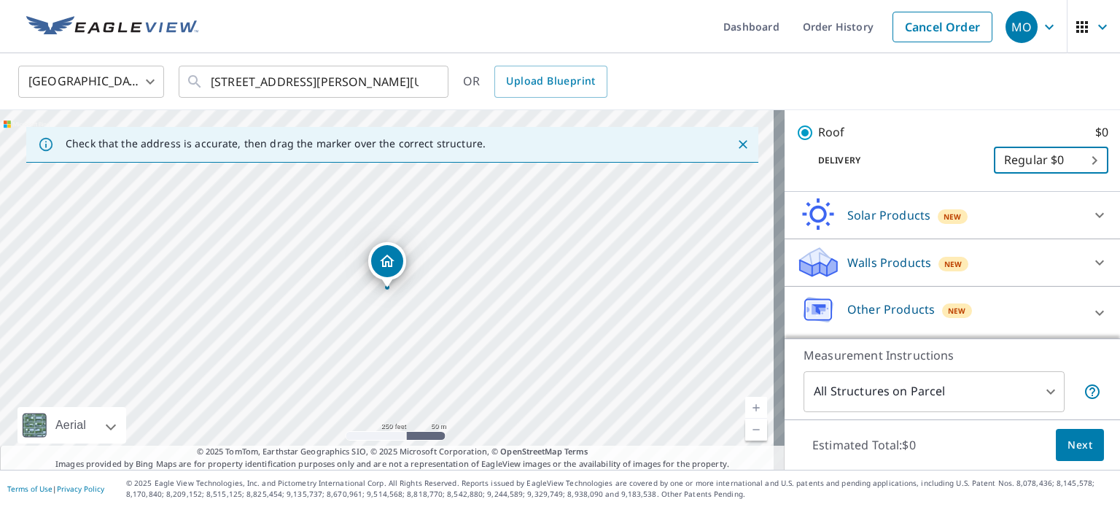
click at [986, 394] on body "MO [GEOGRAPHIC_DATA] Dashboard Order History Cancel Order MO [GEOGRAPHIC_DATA] …" at bounding box center [560, 253] width 1120 height 507
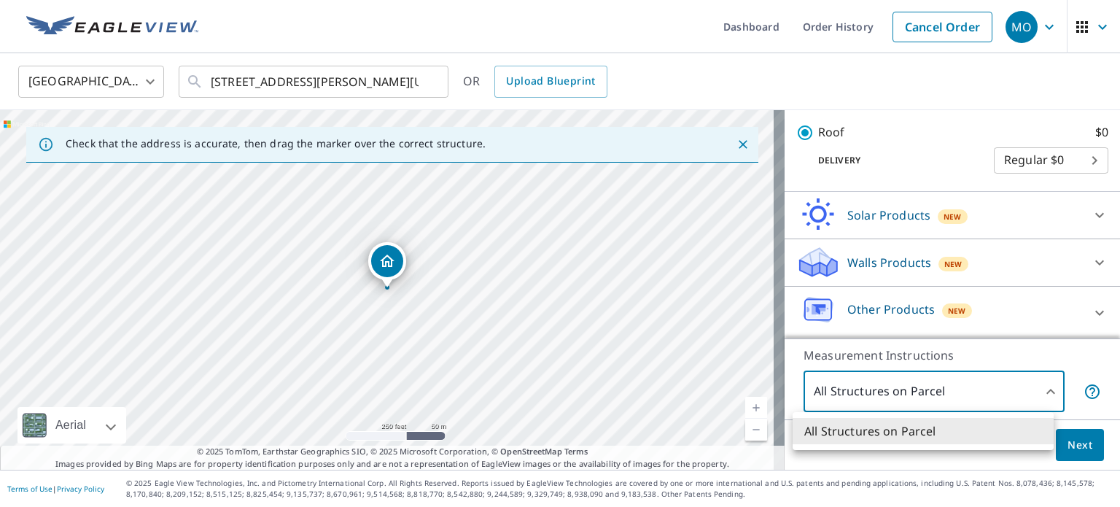
click at [986, 394] on div at bounding box center [560, 253] width 1120 height 507
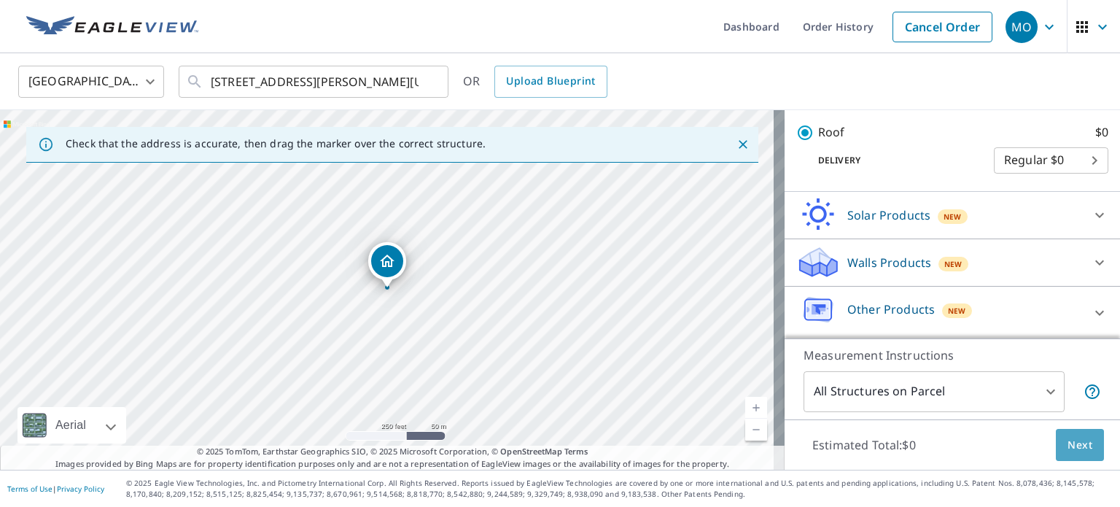
click at [1082, 435] on button "Next" at bounding box center [1079, 445] width 48 height 33
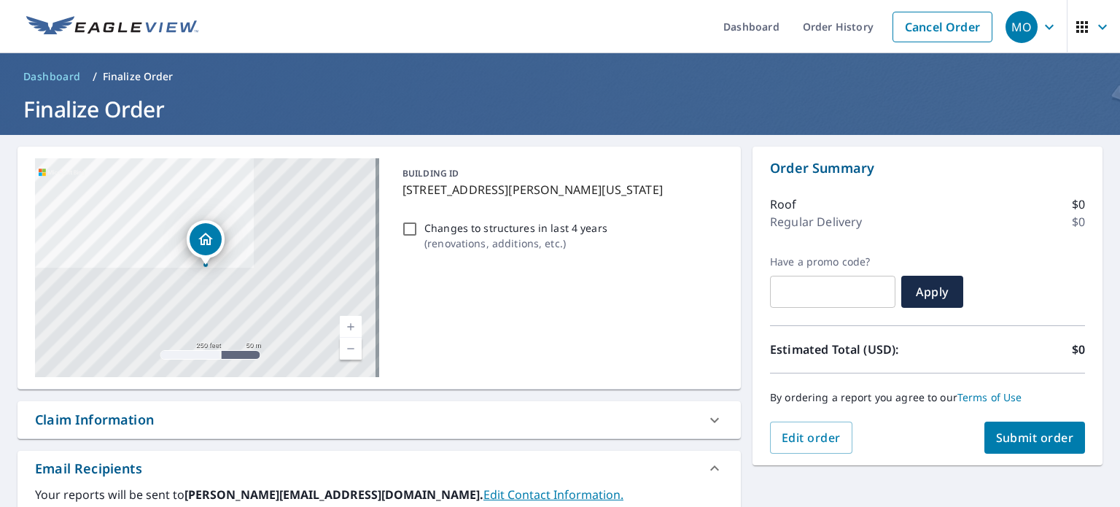
click at [1026, 442] on span "Submit order" at bounding box center [1035, 437] width 78 height 16
checkbox input "true"
